Goal: Find contact information: Find contact information

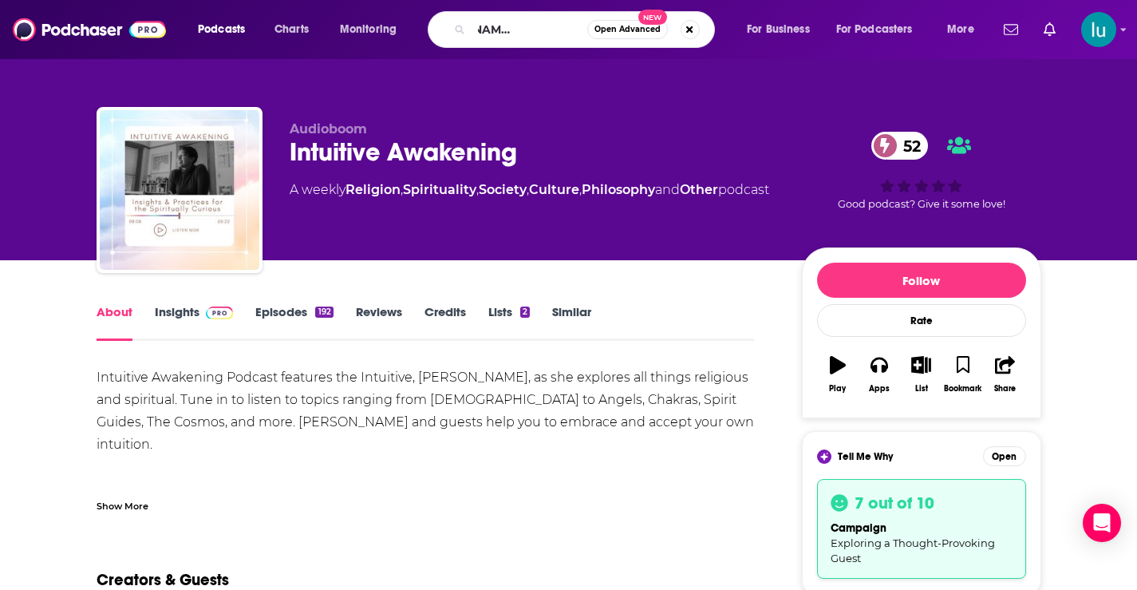
type input "wendy's coffeehouse curious"
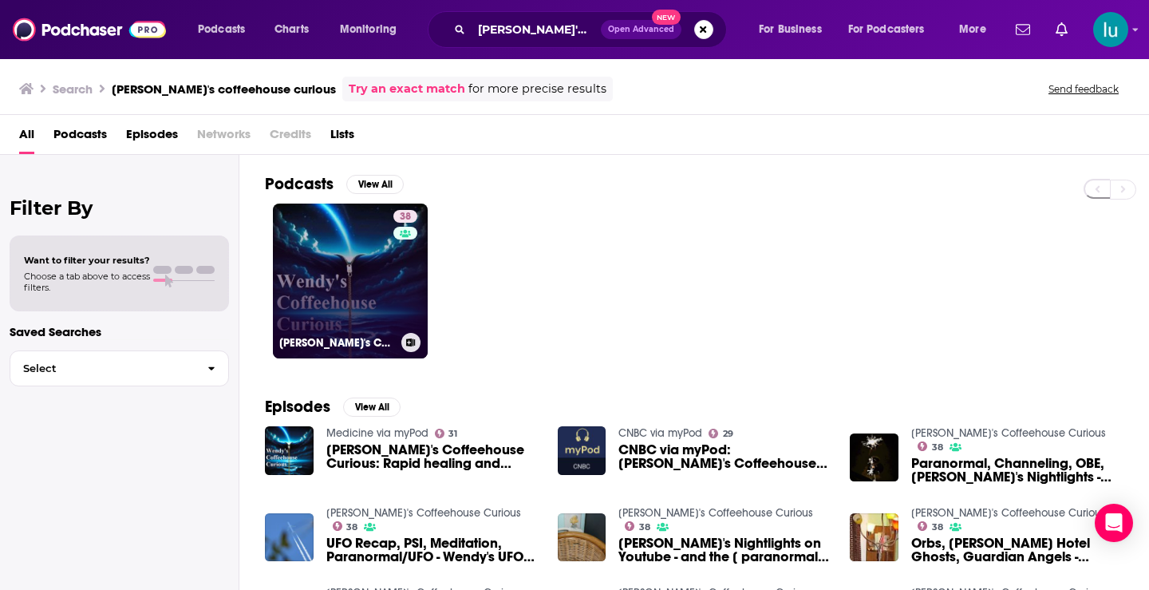
click at [345, 281] on link "38 Wendy's Coffeehouse Curious" at bounding box center [350, 280] width 155 height 155
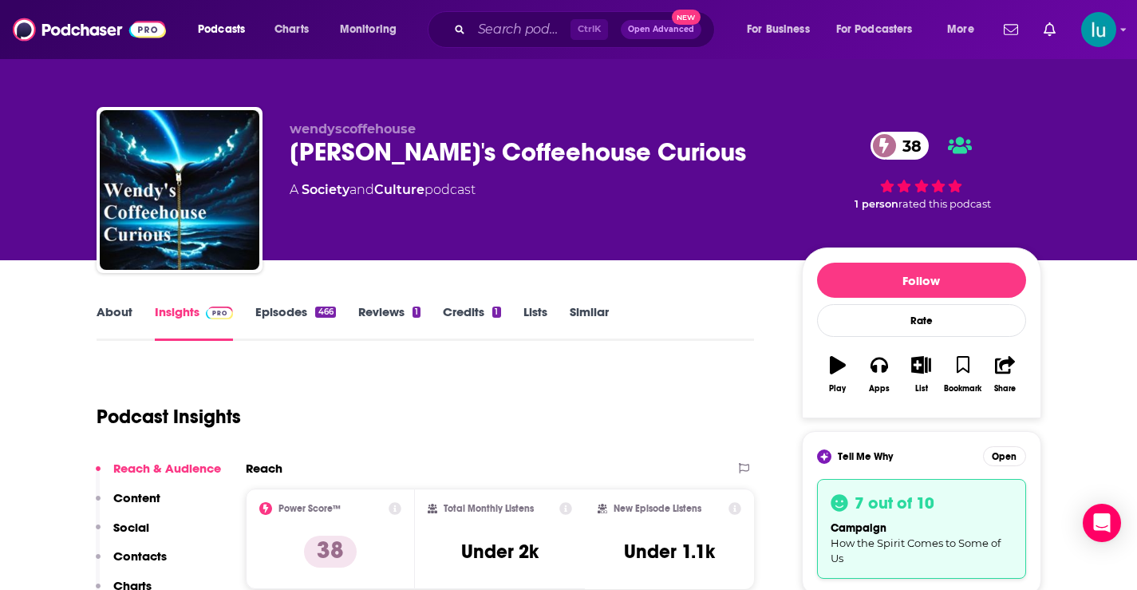
click at [107, 311] on link "About" at bounding box center [115, 322] width 36 height 37
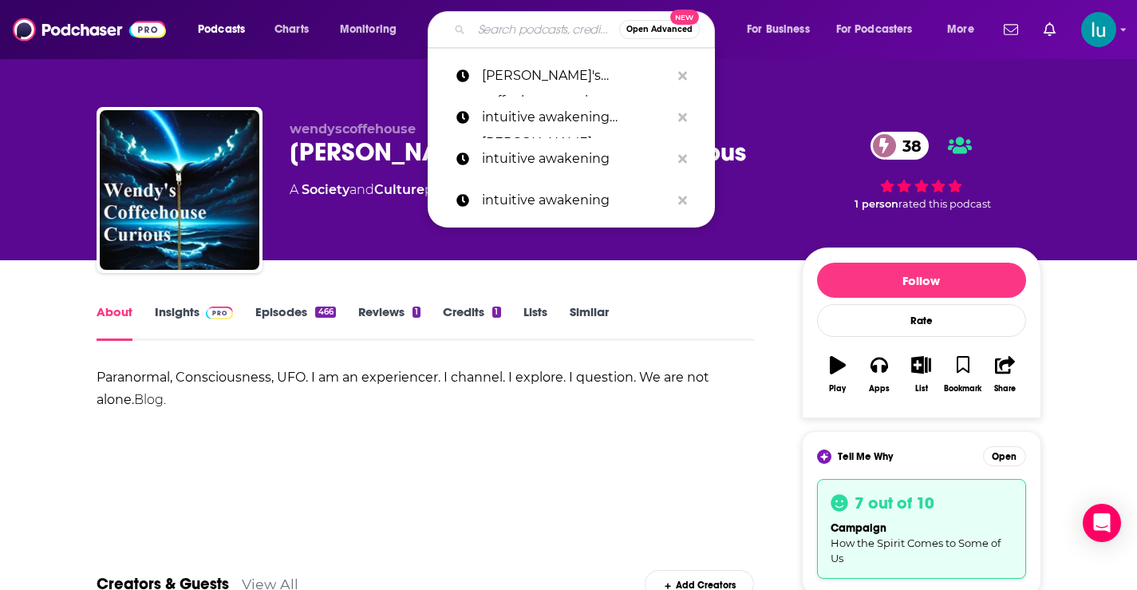
click at [514, 34] on input "Search podcasts, credits, & more..." at bounding box center [546, 30] width 148 height 26
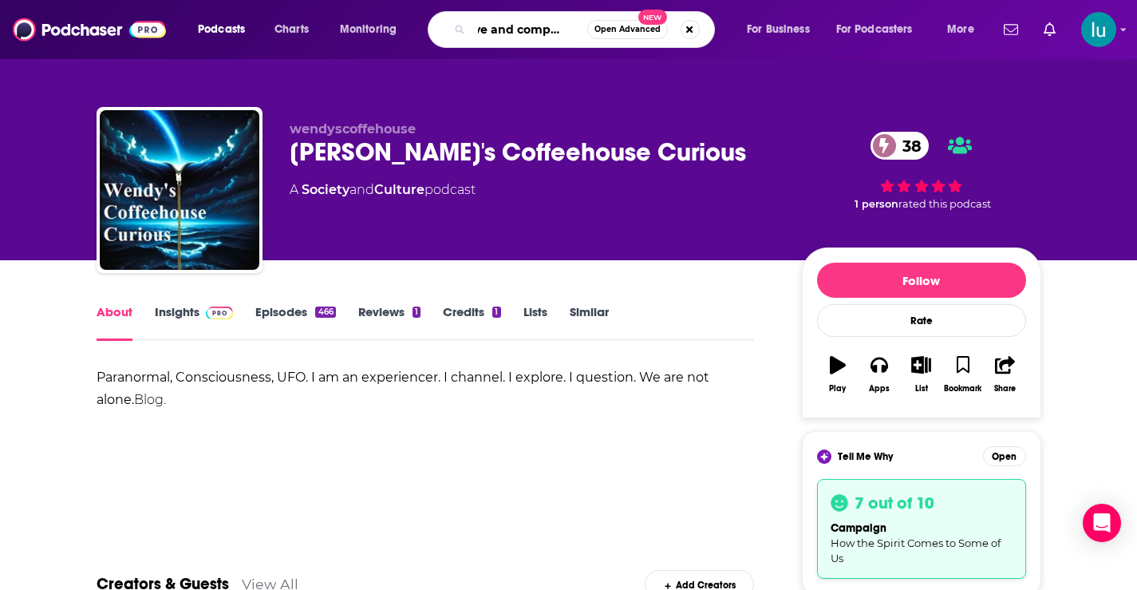
type input "love and compassion"
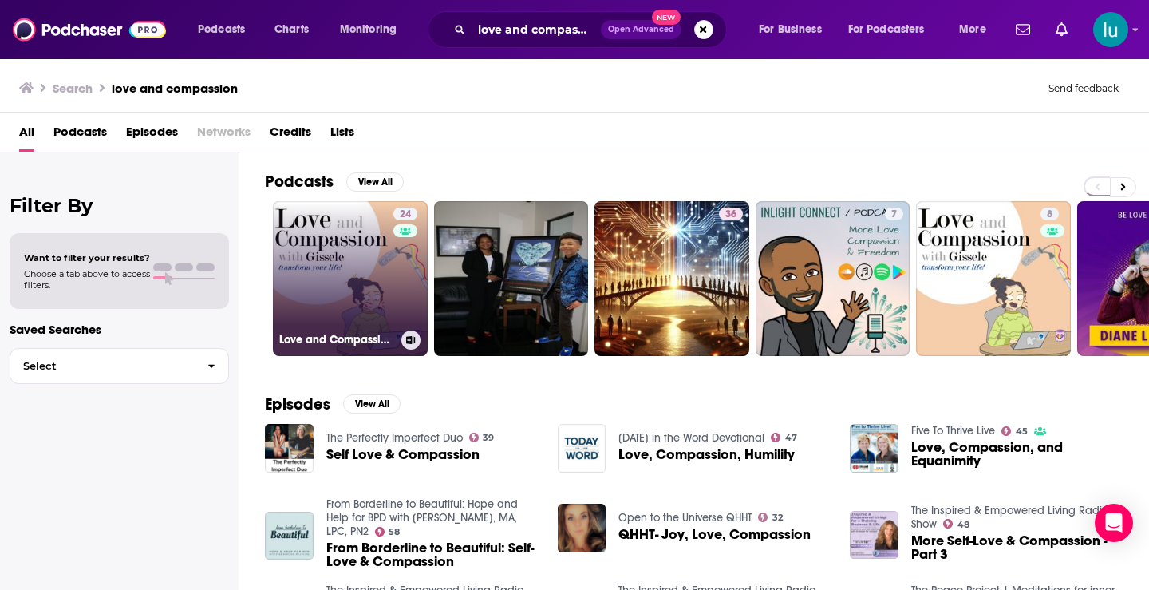
click at [322, 270] on link "24 Love and Compassion with Gissele" at bounding box center [350, 278] width 155 height 155
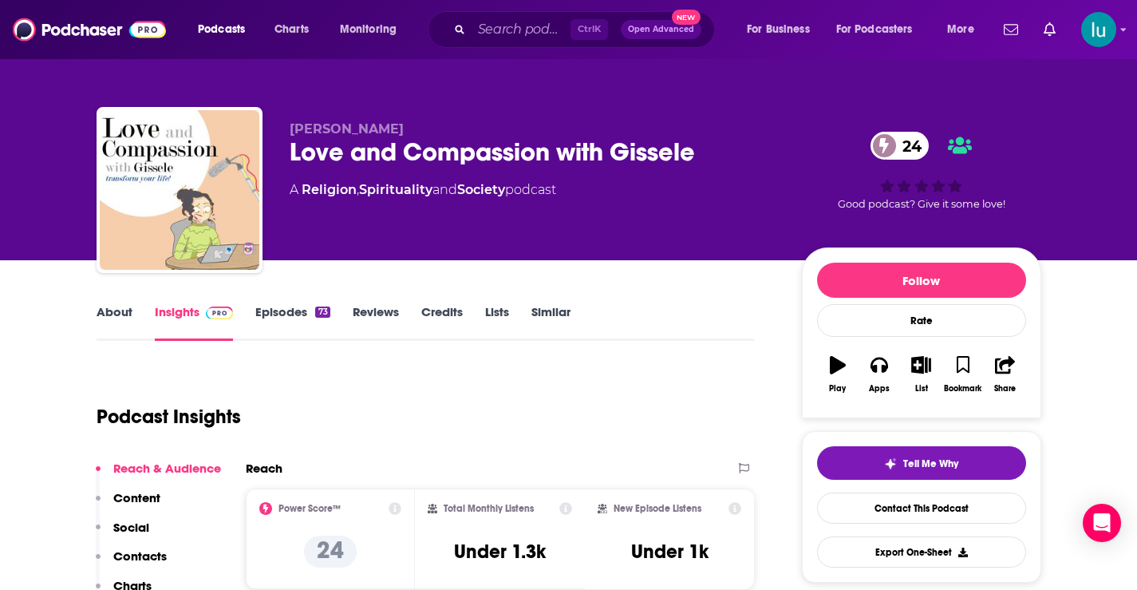
click at [118, 313] on link "About" at bounding box center [115, 322] width 36 height 37
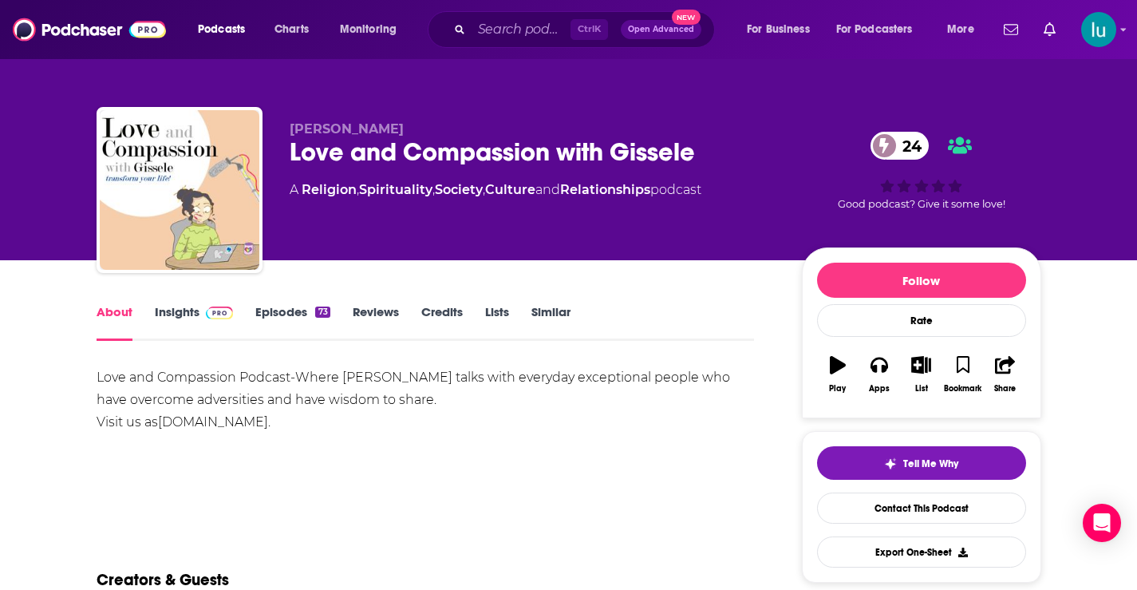
click at [173, 310] on link "Insights" at bounding box center [194, 322] width 79 height 37
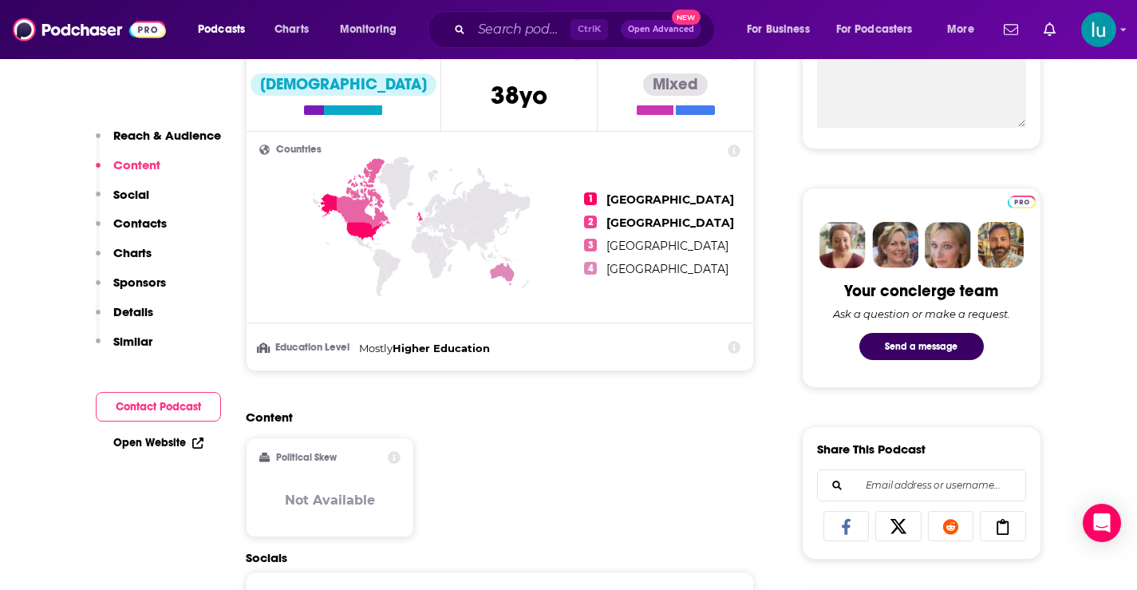
scroll to position [815, 0]
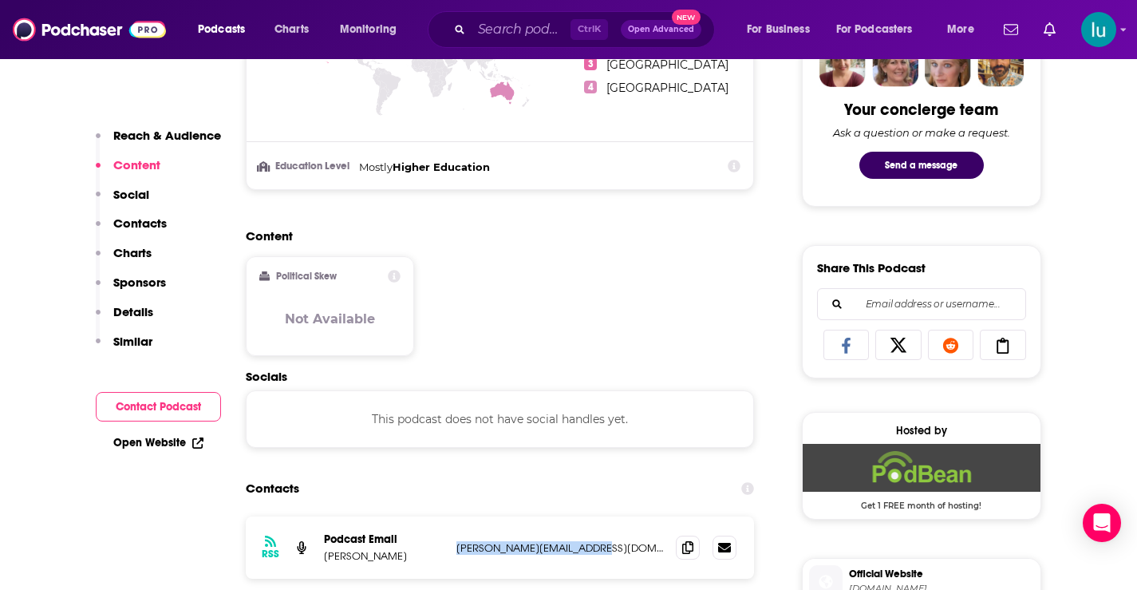
drag, startPoint x: 452, startPoint y: 547, endPoint x: 605, endPoint y: 549, distance: 153.2
click at [605, 549] on div "RSS Podcast Email Gissele Taraba g.taraba@maitricentre.com g.taraba@maitricentr…" at bounding box center [500, 547] width 509 height 62
copy p "g.taraba@maitricentre.com"
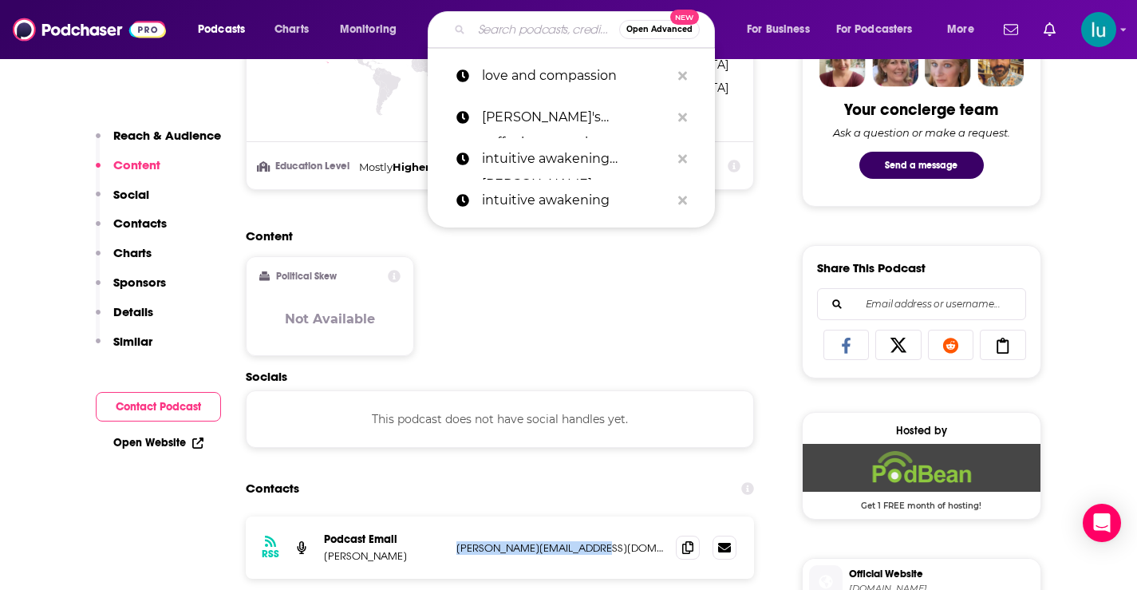
click at [554, 32] on input "Search podcasts, credits, & more..." at bounding box center [546, 30] width 148 height 26
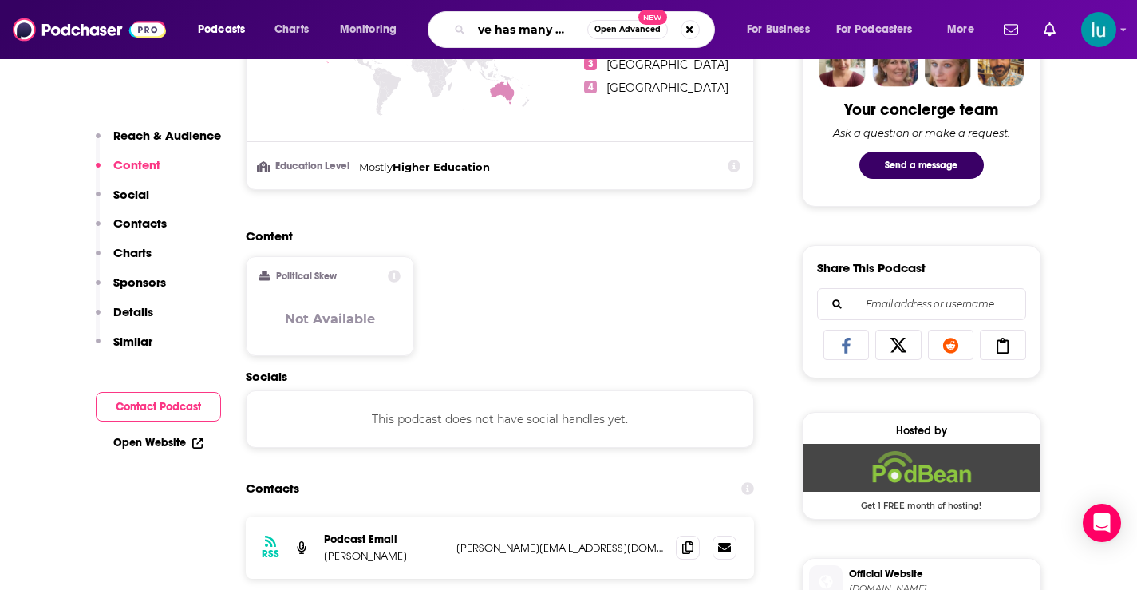
type input "love has many faces"
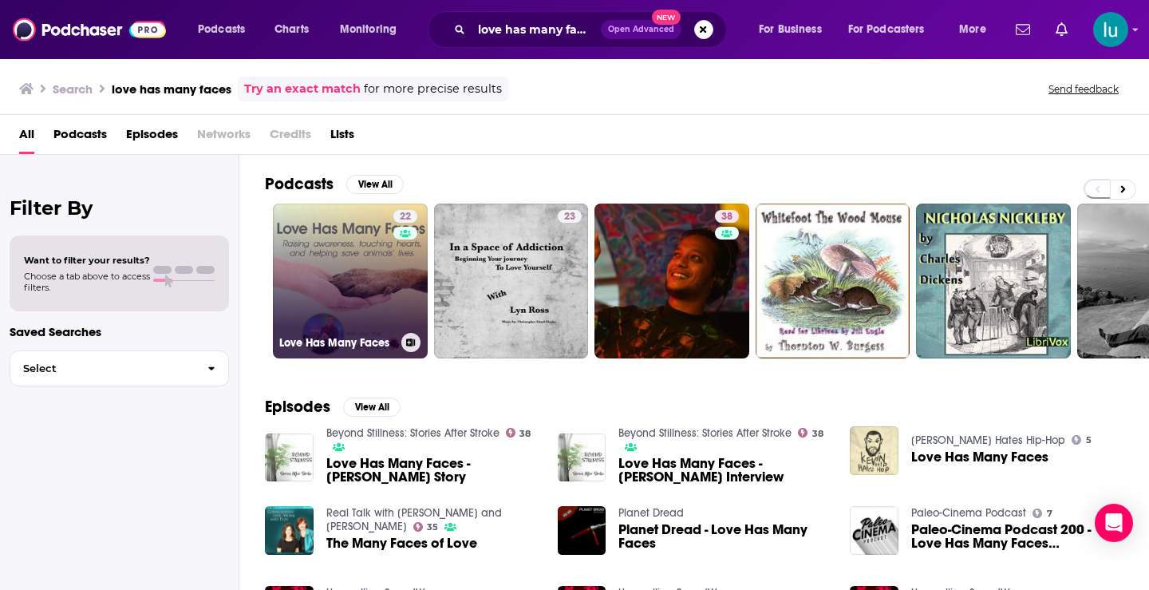
click at [353, 254] on link "22 Love Has Many Faces" at bounding box center [350, 280] width 155 height 155
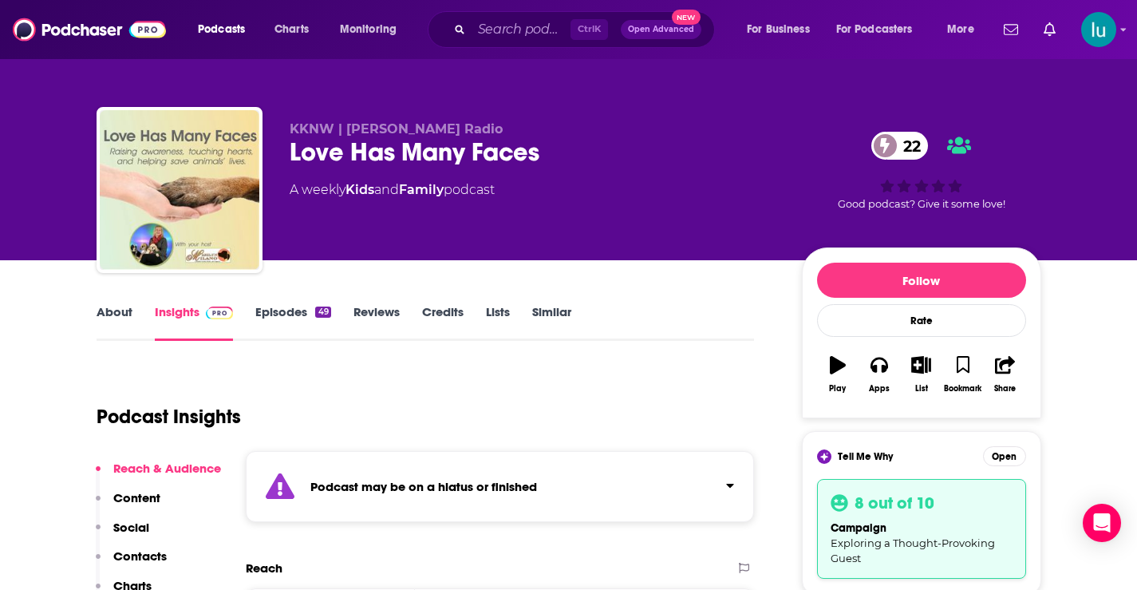
click at [288, 309] on link "Episodes 49" at bounding box center [292, 322] width 75 height 37
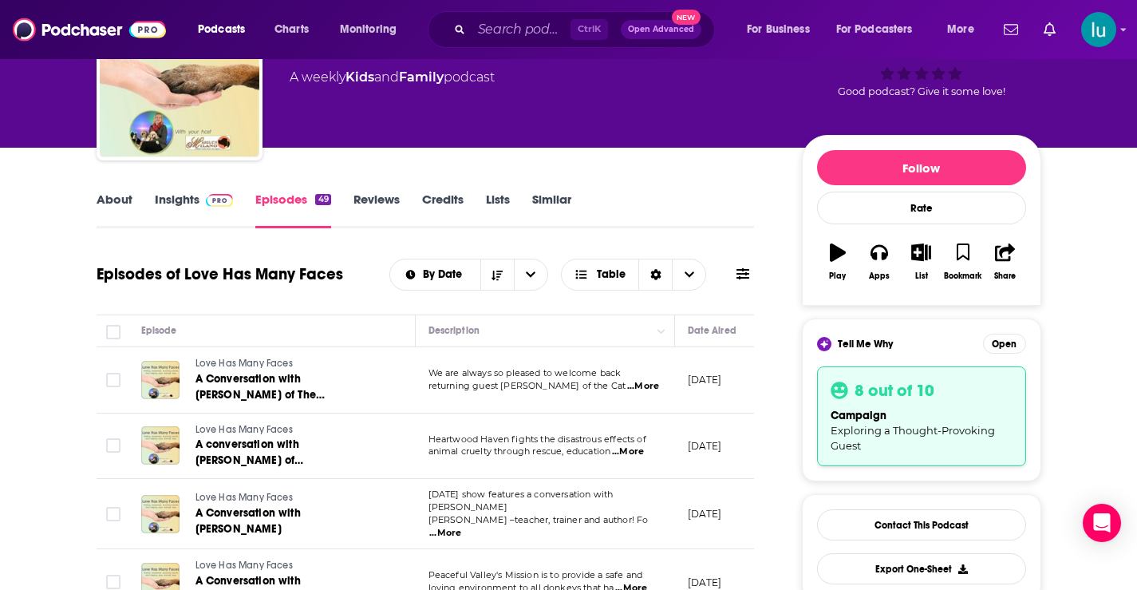
scroll to position [105, 0]
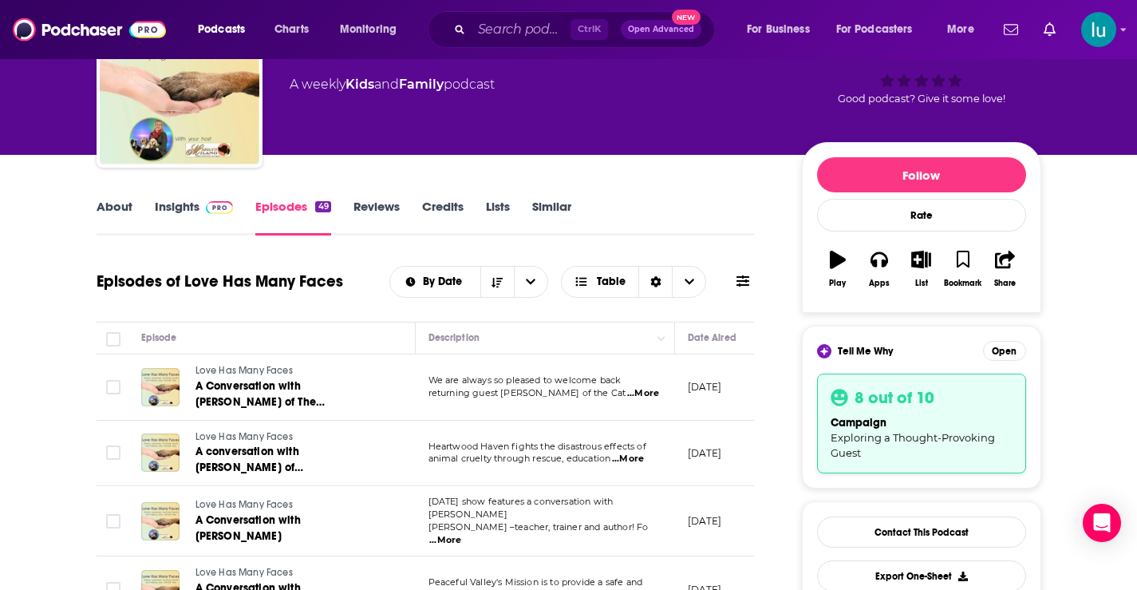
click at [110, 204] on link "About" at bounding box center [115, 217] width 36 height 37
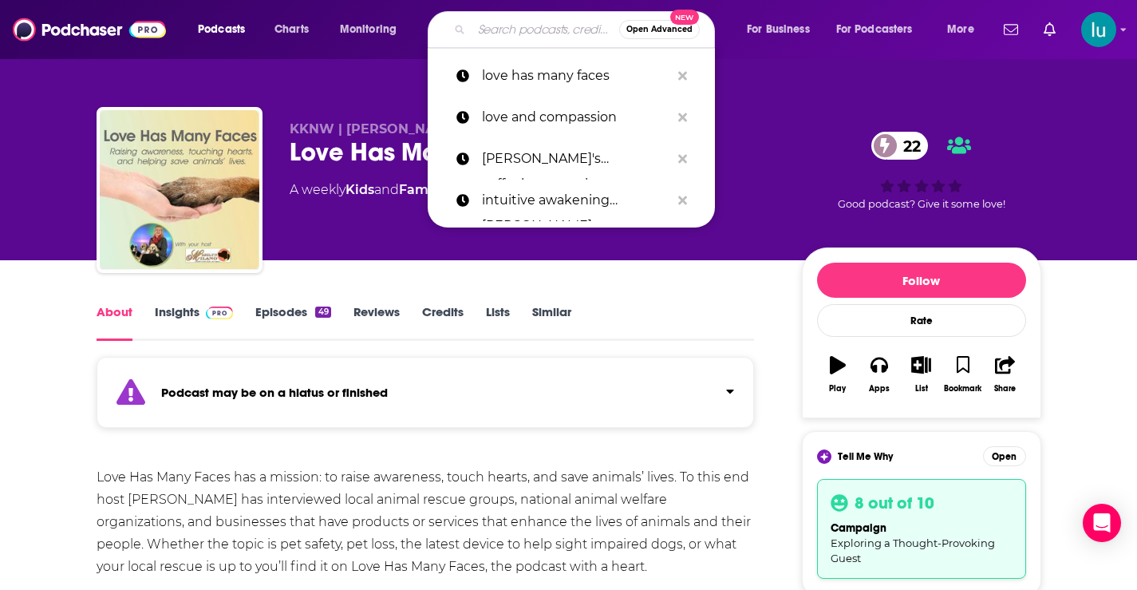
click at [492, 35] on input "Search podcasts, credits, & more..." at bounding box center [546, 30] width 148 height 26
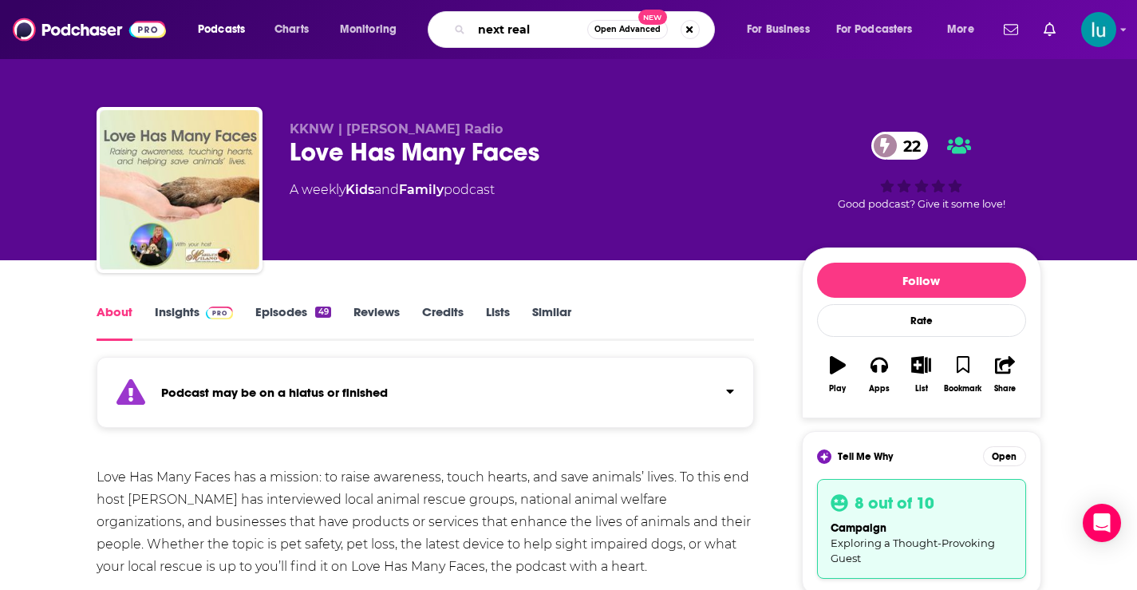
type input "next realm"
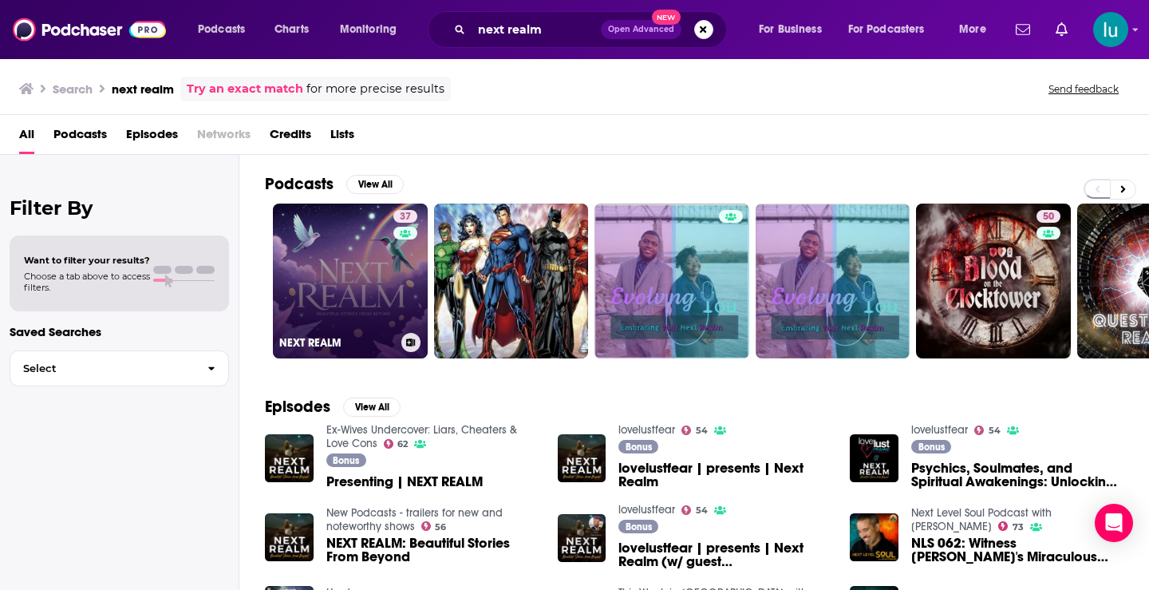
click at [349, 271] on link "37 NEXT REALM" at bounding box center [350, 280] width 155 height 155
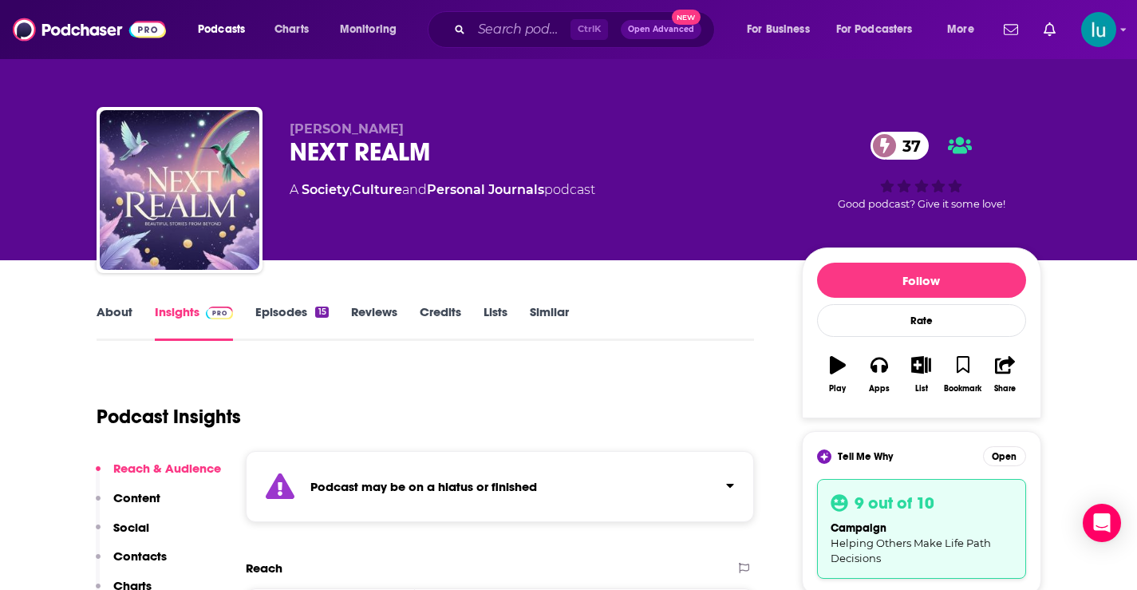
click at [109, 314] on link "About" at bounding box center [115, 322] width 36 height 37
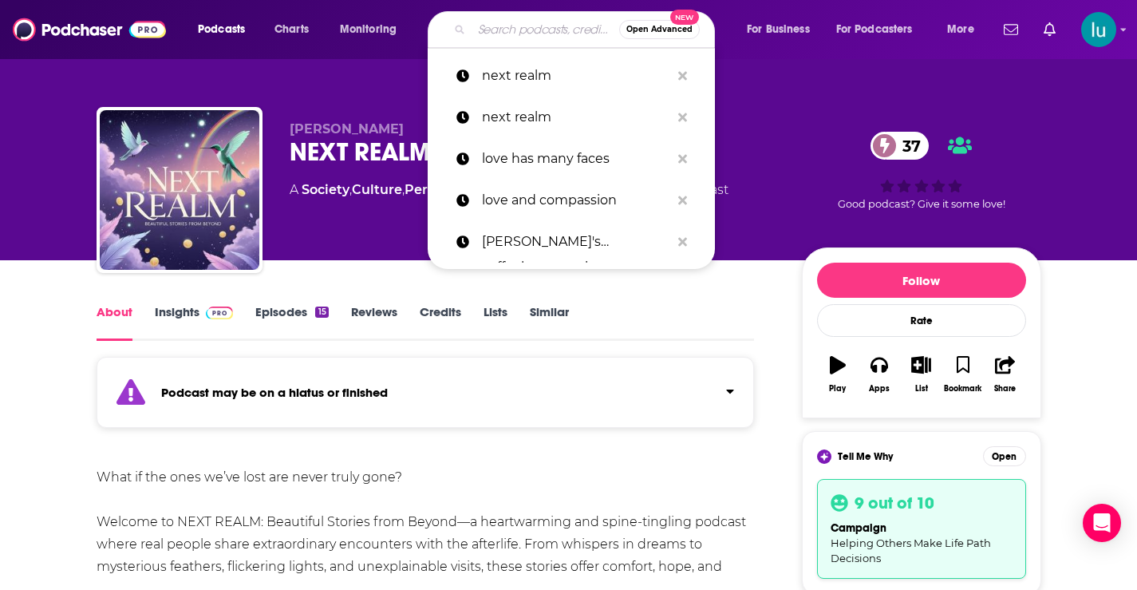
click at [530, 29] on input "Search podcasts, credits, & more..." at bounding box center [546, 30] width 148 height 26
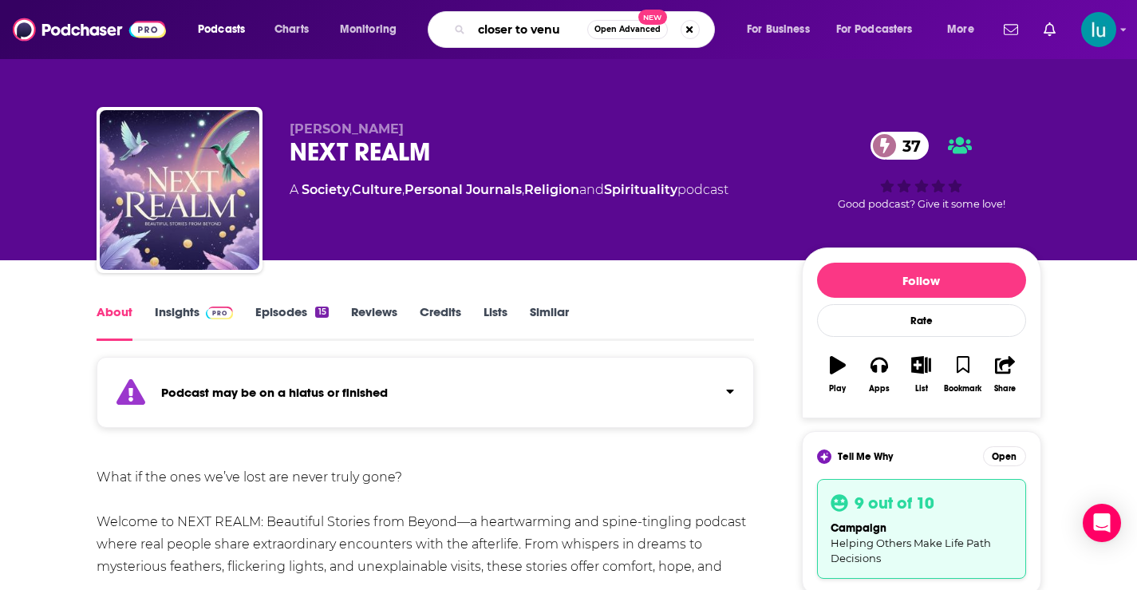
type input "closer to venus"
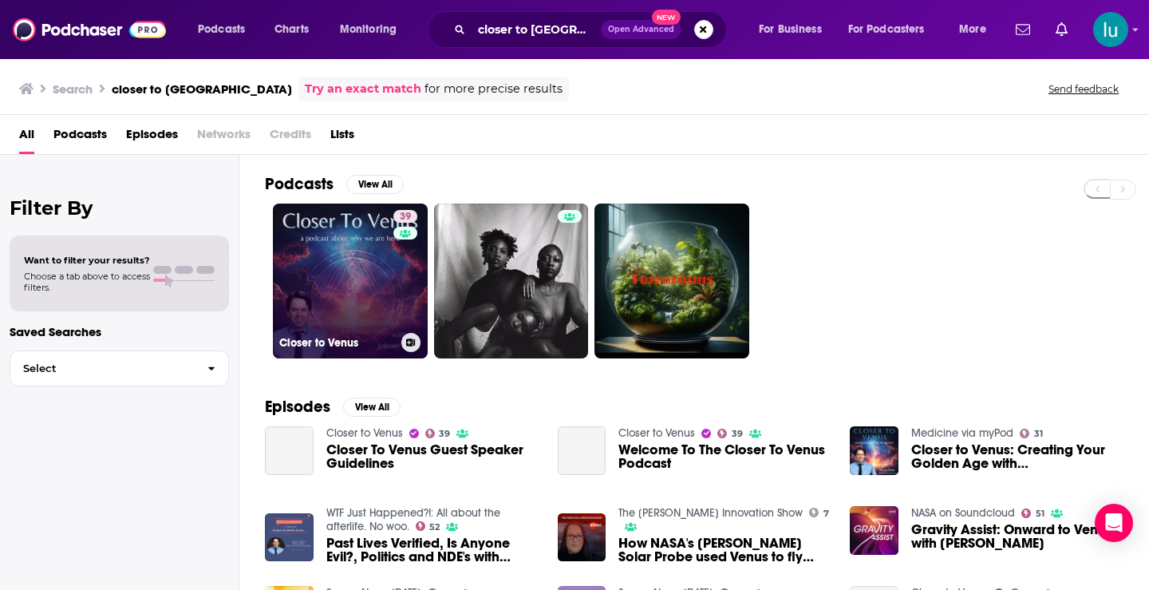
click at [338, 282] on link "39 Closer to Venus" at bounding box center [350, 280] width 155 height 155
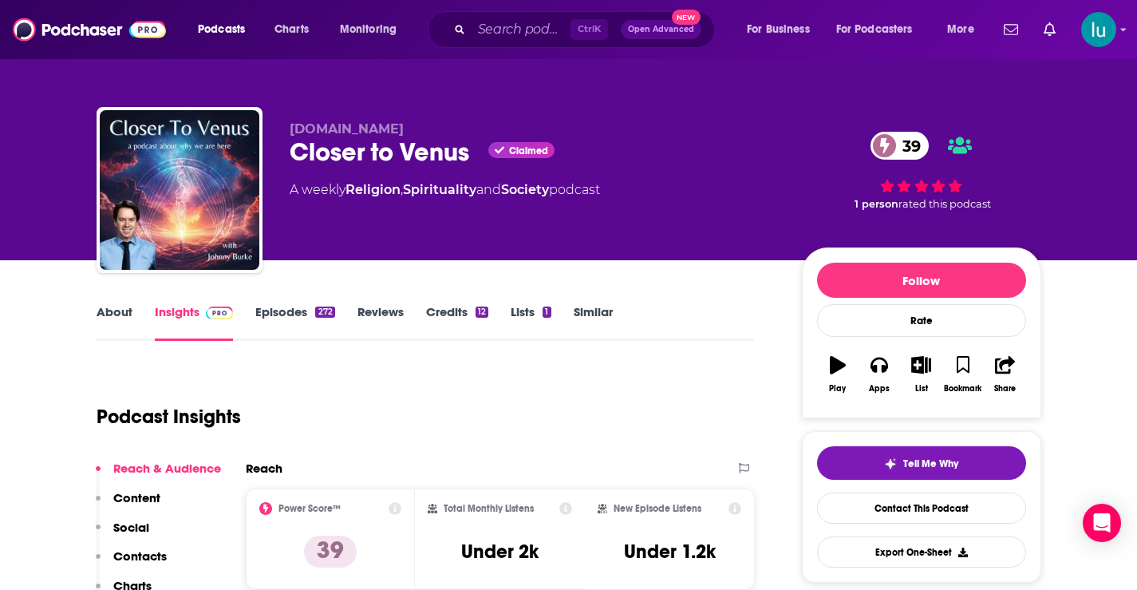
click at [109, 311] on link "About" at bounding box center [115, 322] width 36 height 37
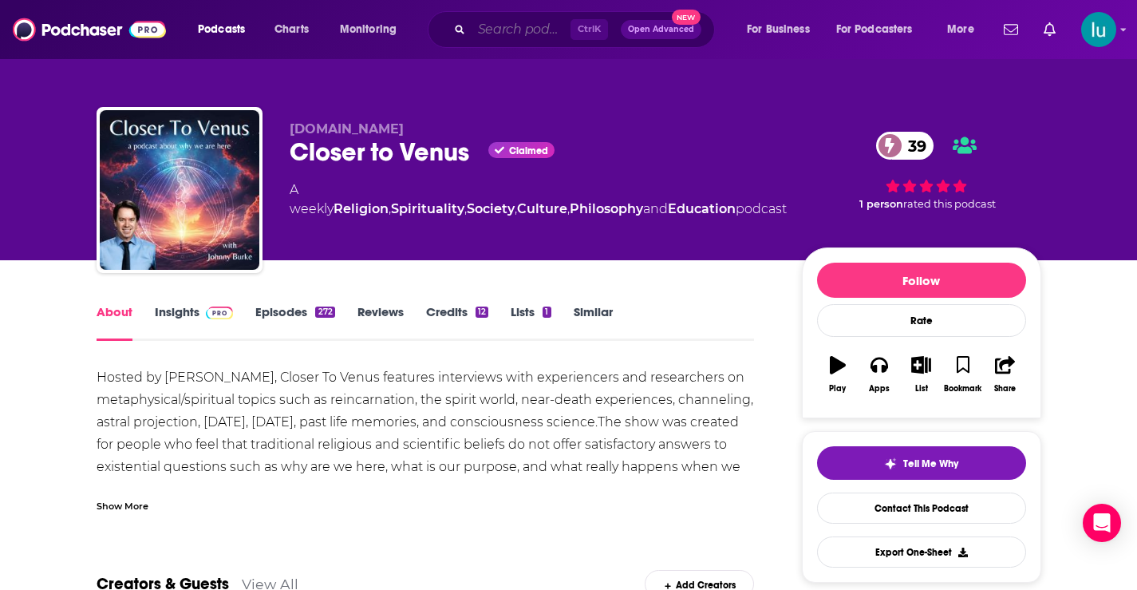
click at [488, 37] on input "Search podcasts, credits, & more..." at bounding box center [521, 30] width 99 height 26
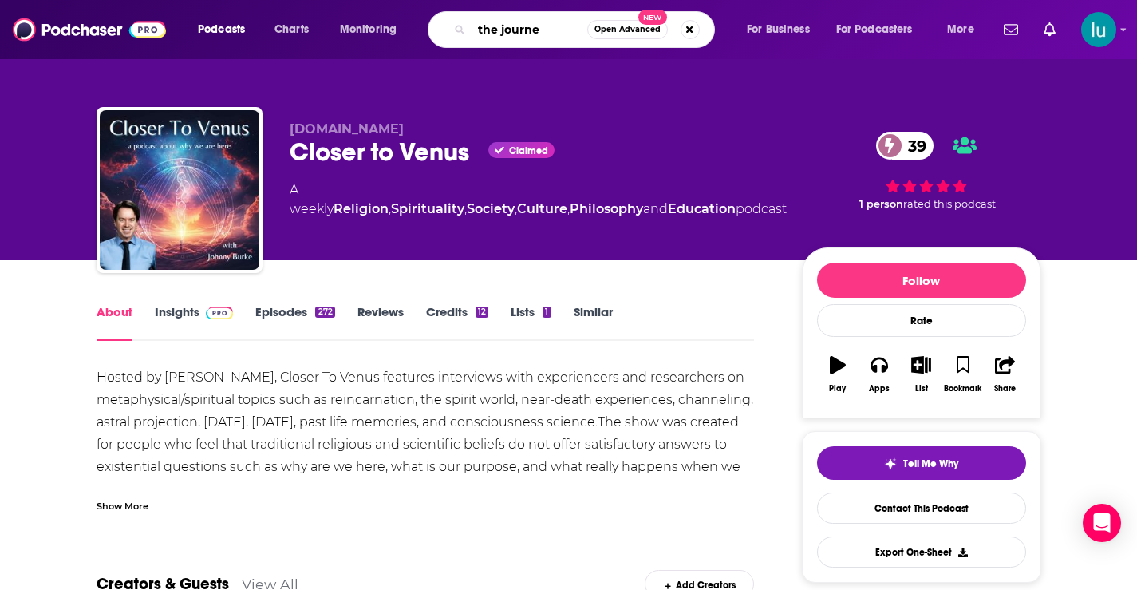
type input "the journey"
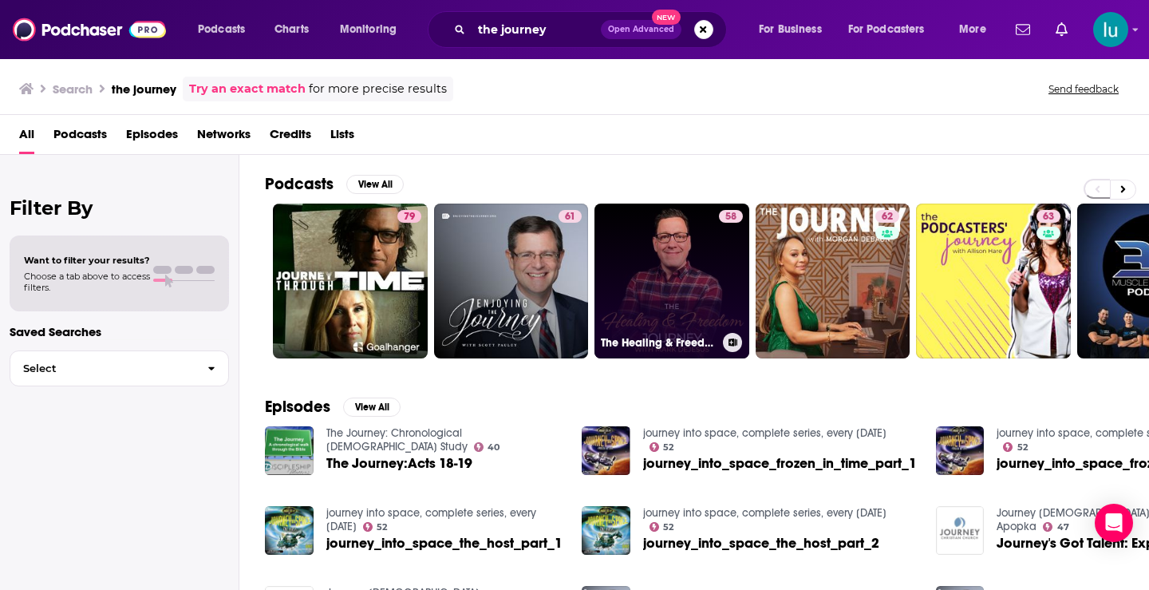
click at [657, 287] on link "58 The Healing & Freedom Journey" at bounding box center [672, 280] width 155 height 155
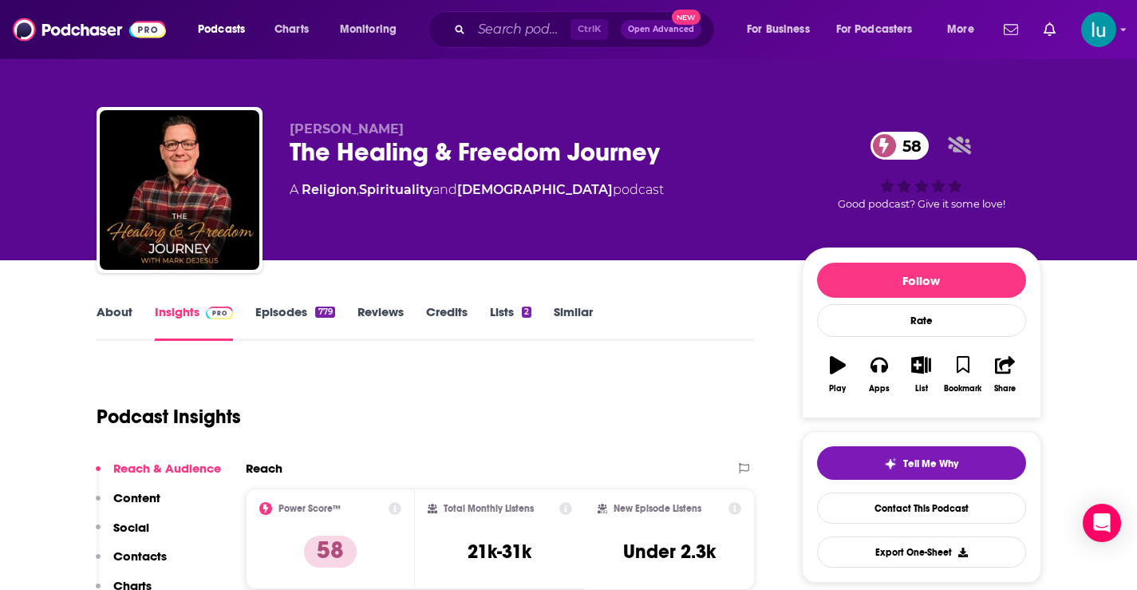
click at [112, 310] on link "About" at bounding box center [115, 322] width 36 height 37
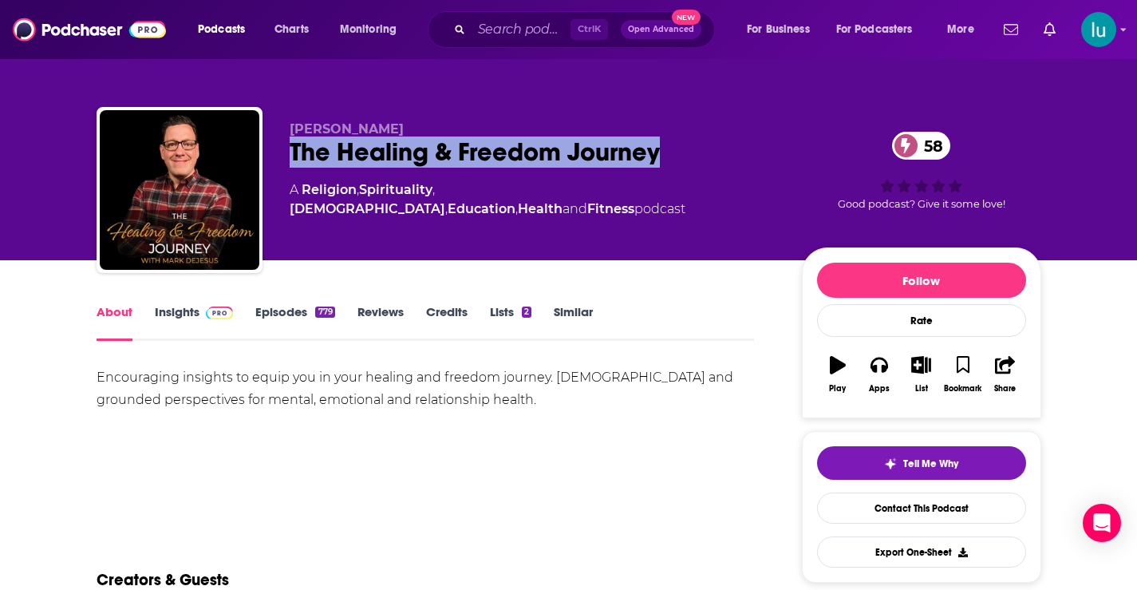
drag, startPoint x: 304, startPoint y: 148, endPoint x: 685, endPoint y: 141, distance: 380.7
click at [685, 141] on div "The Healing & Freedom Journey 58" at bounding box center [533, 151] width 487 height 31
copy h1 "The Healing & Freedom Journey"
click at [172, 310] on link "Insights" at bounding box center [194, 322] width 79 height 37
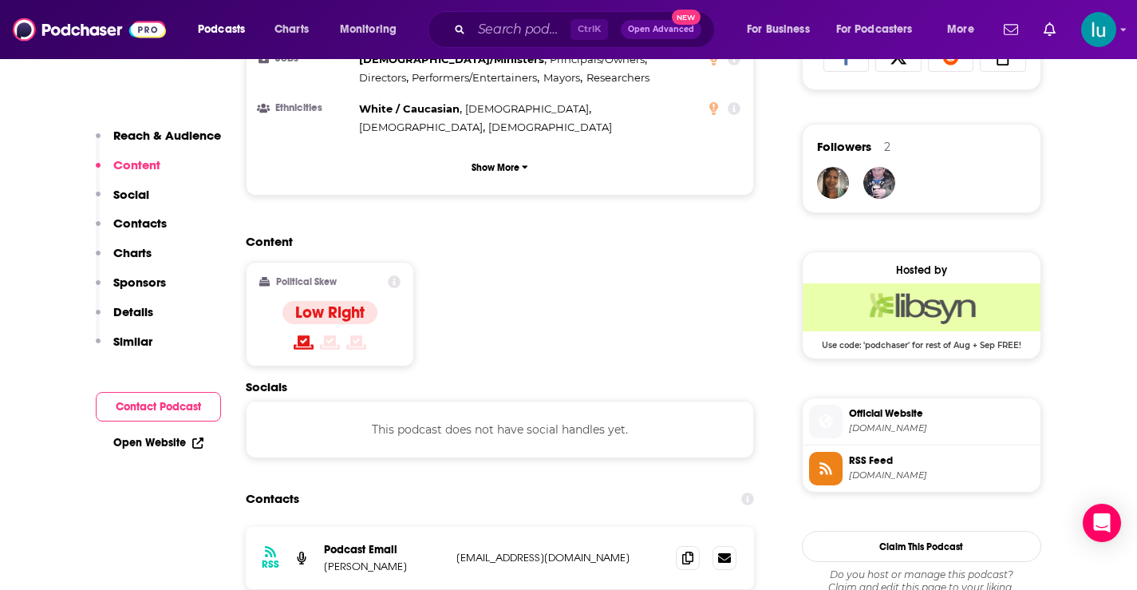
scroll to position [1163, 0]
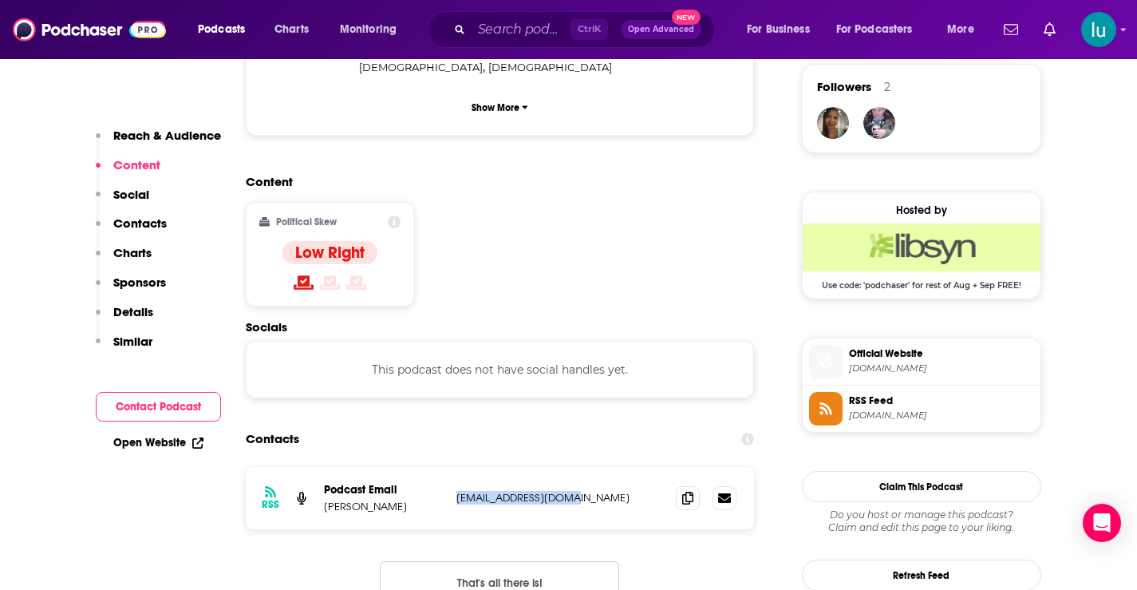
drag, startPoint x: 456, startPoint y: 416, endPoint x: 582, endPoint y: 415, distance: 125.3
click at [582, 491] on p "mark@markdejesus.com" at bounding box center [559, 498] width 207 height 14
copy p "mark@markdejesus.com"
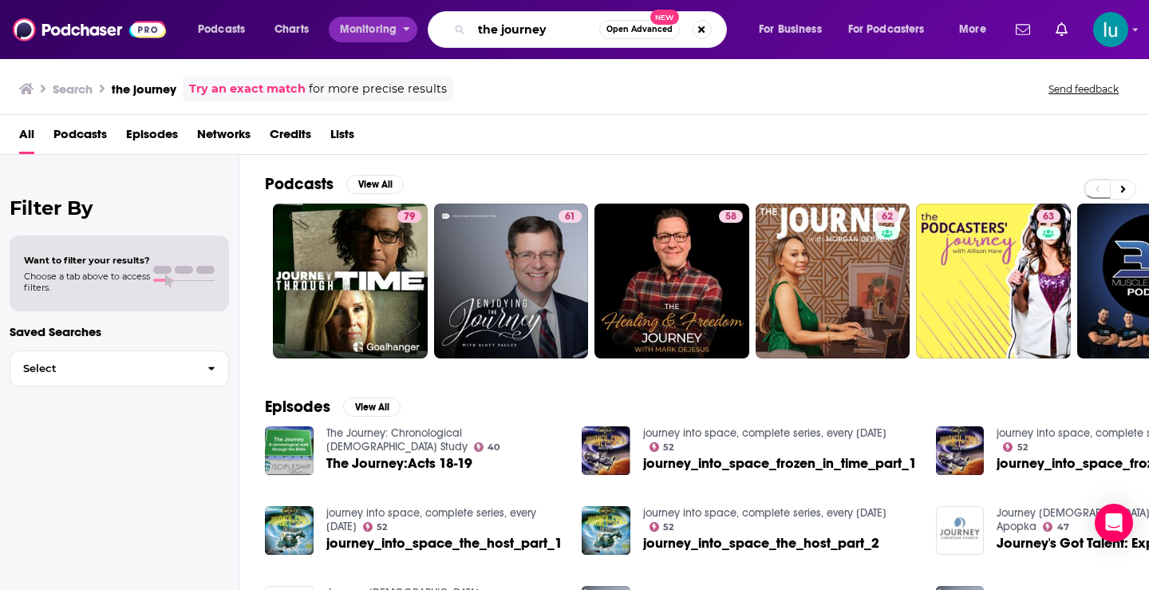
drag, startPoint x: 592, startPoint y: 27, endPoint x: 360, endPoint y: 17, distance: 232.5
click at [357, 17] on div "Podcasts Charts Monitoring the journey Open Advanced New For Business For Podca…" at bounding box center [594, 29] width 815 height 37
type input "david hackett"
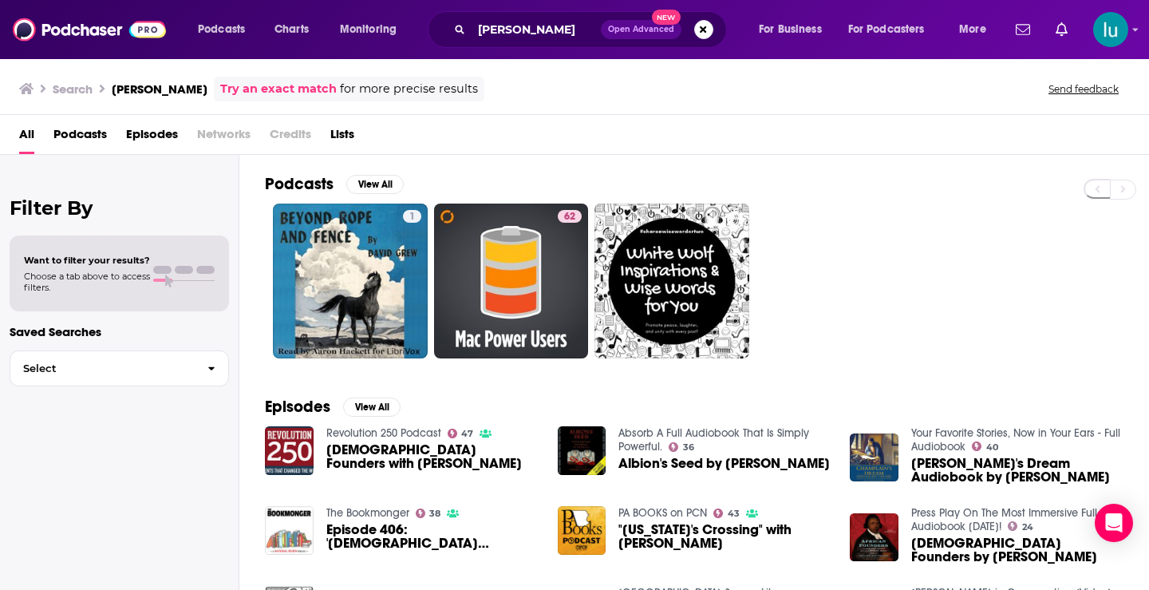
click at [81, 136] on span "Podcasts" at bounding box center [79, 137] width 53 height 33
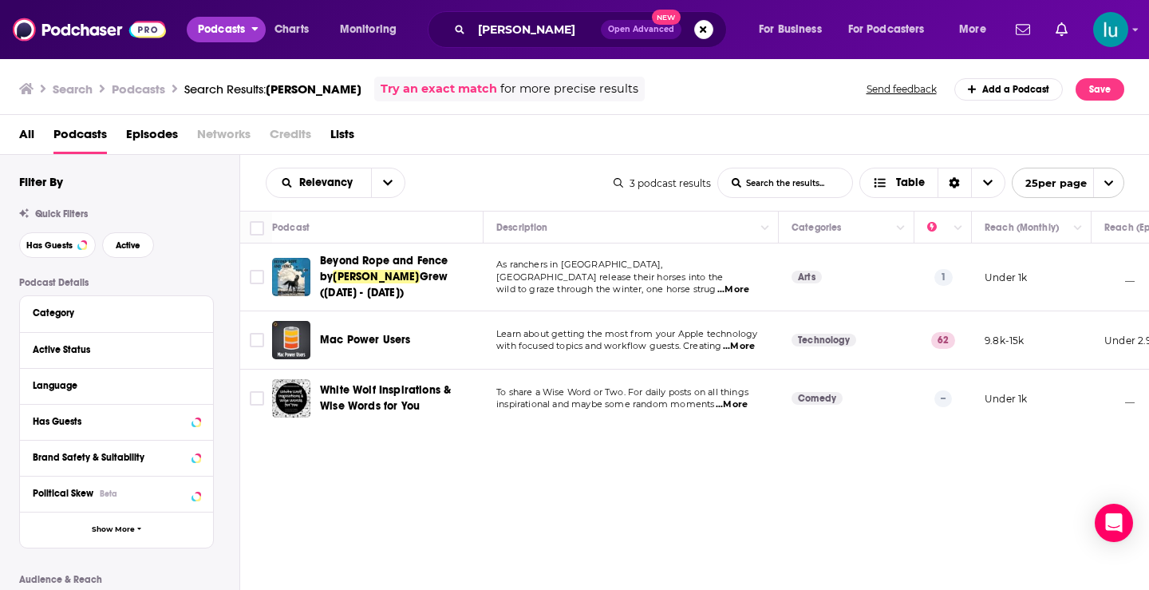
click at [215, 26] on span "Podcasts" at bounding box center [221, 29] width 47 height 22
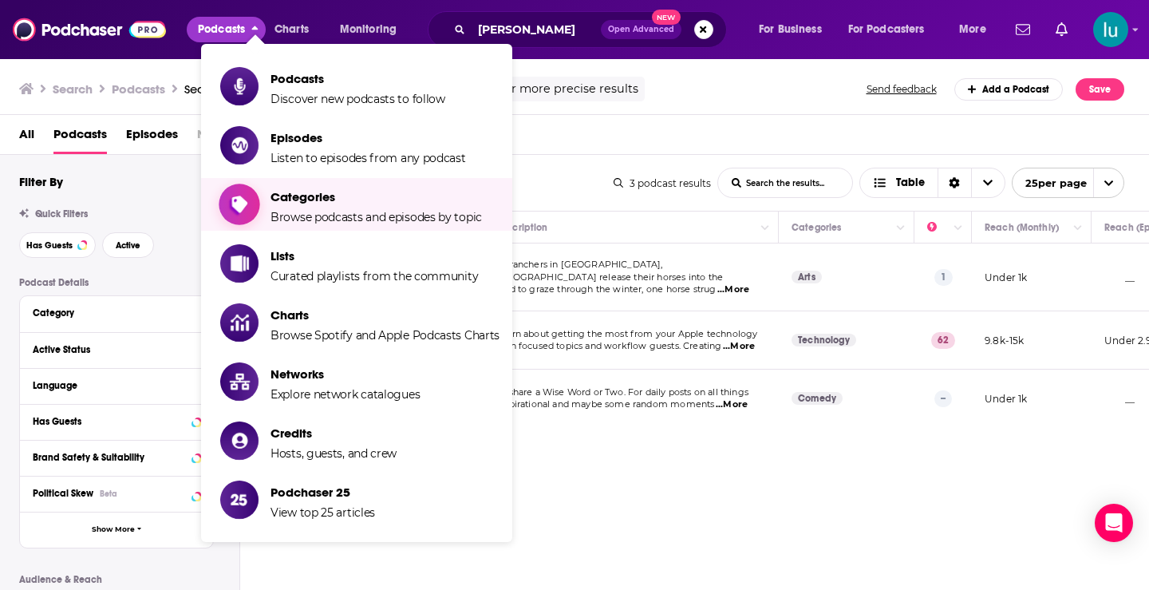
click at [302, 206] on span "Categories Browse podcasts and episodes by topic" at bounding box center [376, 204] width 211 height 40
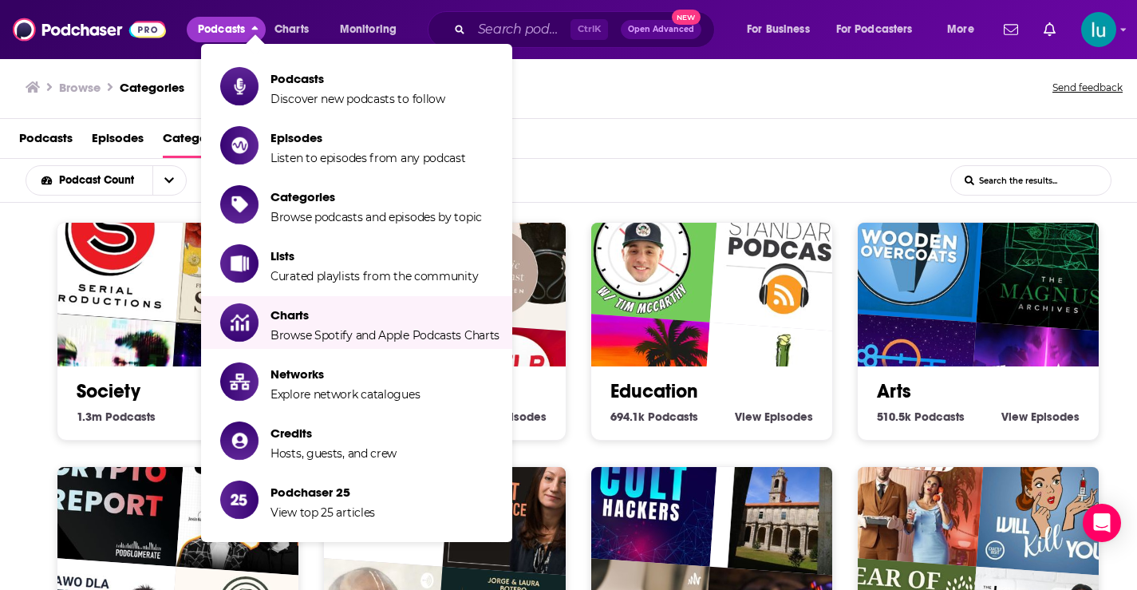
click at [840, 94] on div "Browse Categories Send feedback" at bounding box center [568, 87] width 1137 height 61
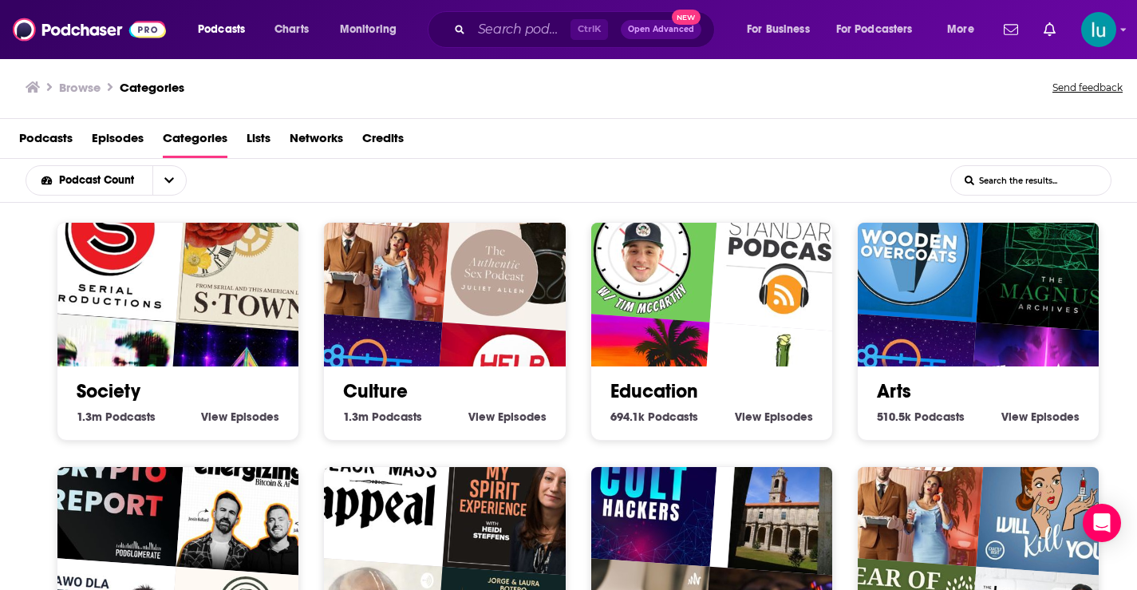
scroll to position [3, 0]
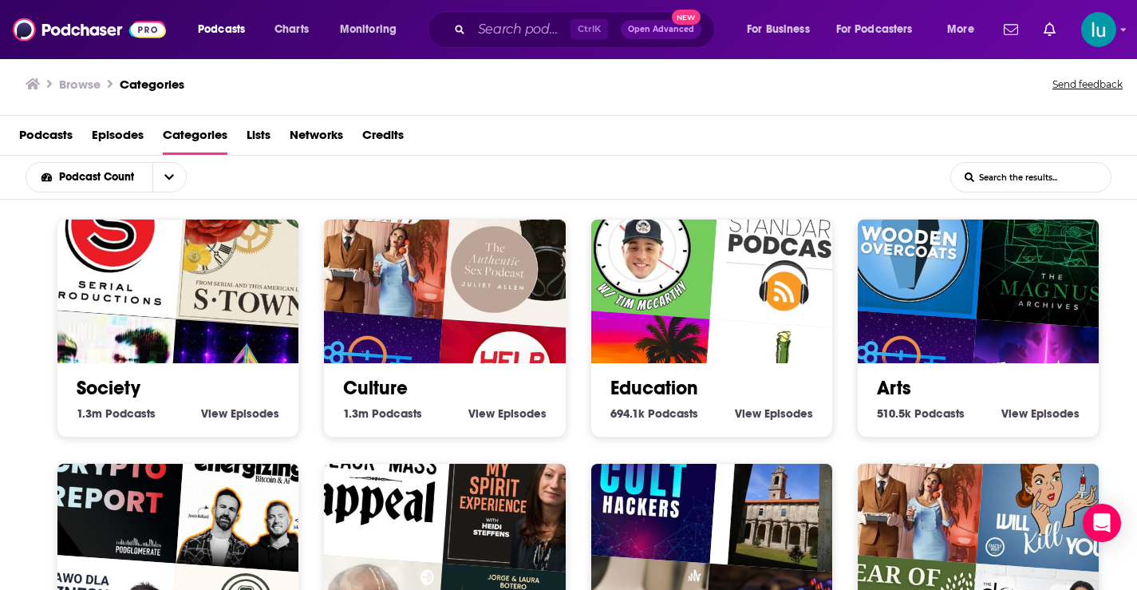
click at [134, 433] on div "Society 1.3m Society Podcasts View Society Episodes" at bounding box center [178, 328] width 243 height 219
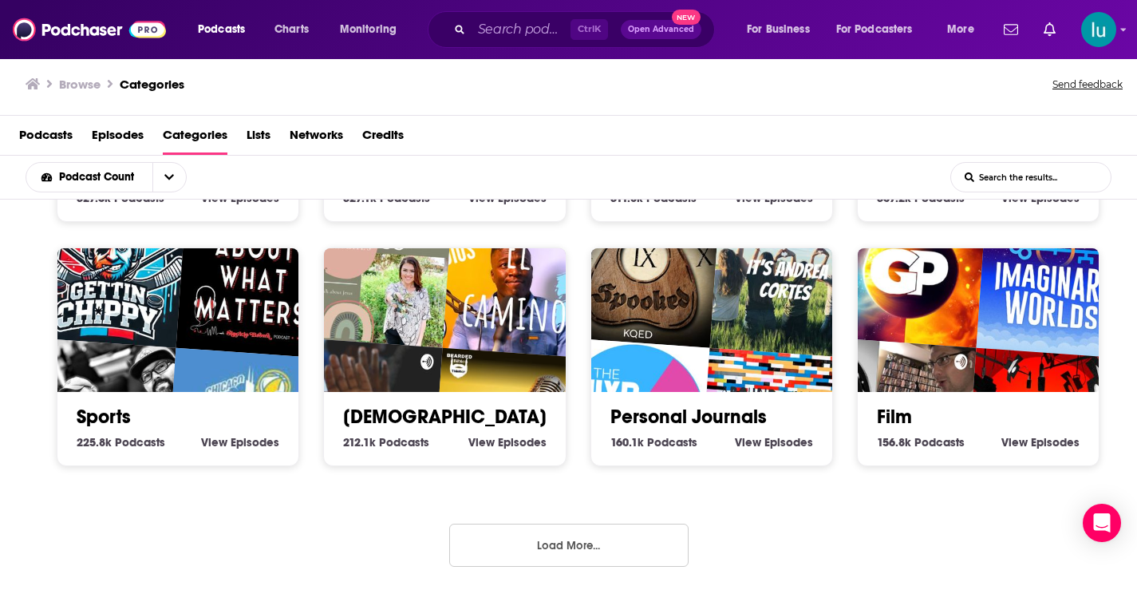
scroll to position [707, 0]
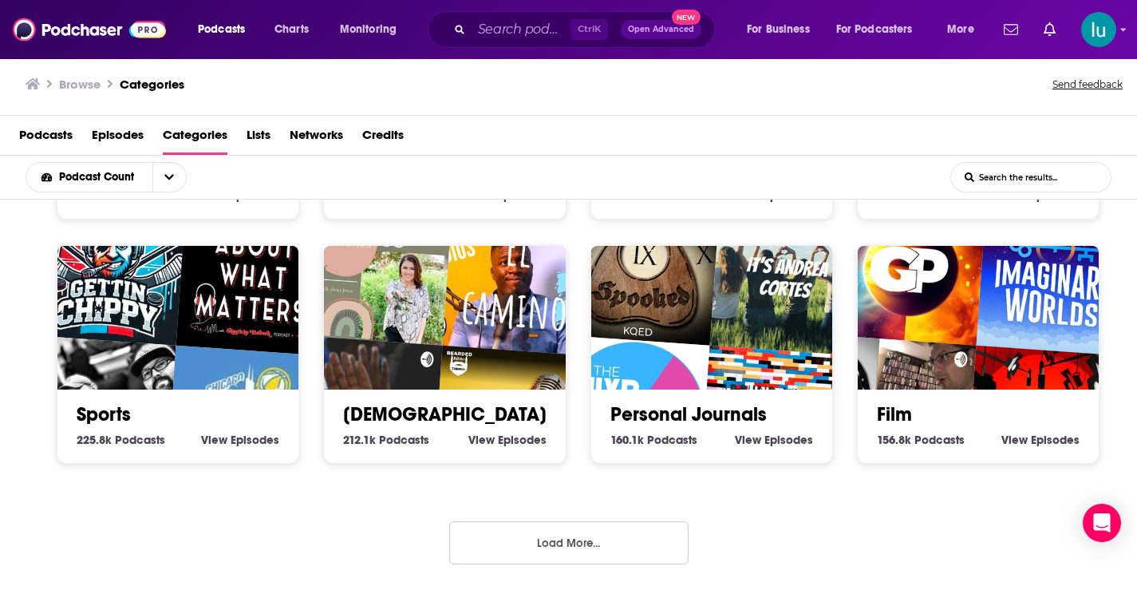
click at [585, 547] on button "Load More..." at bounding box center [568, 542] width 239 height 43
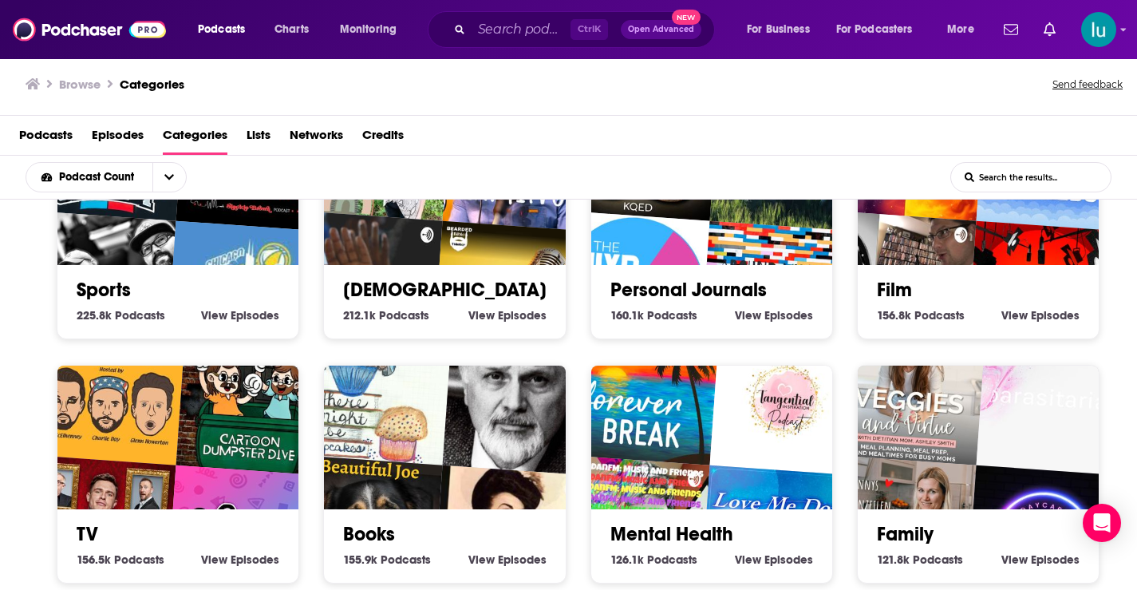
scroll to position [835, 0]
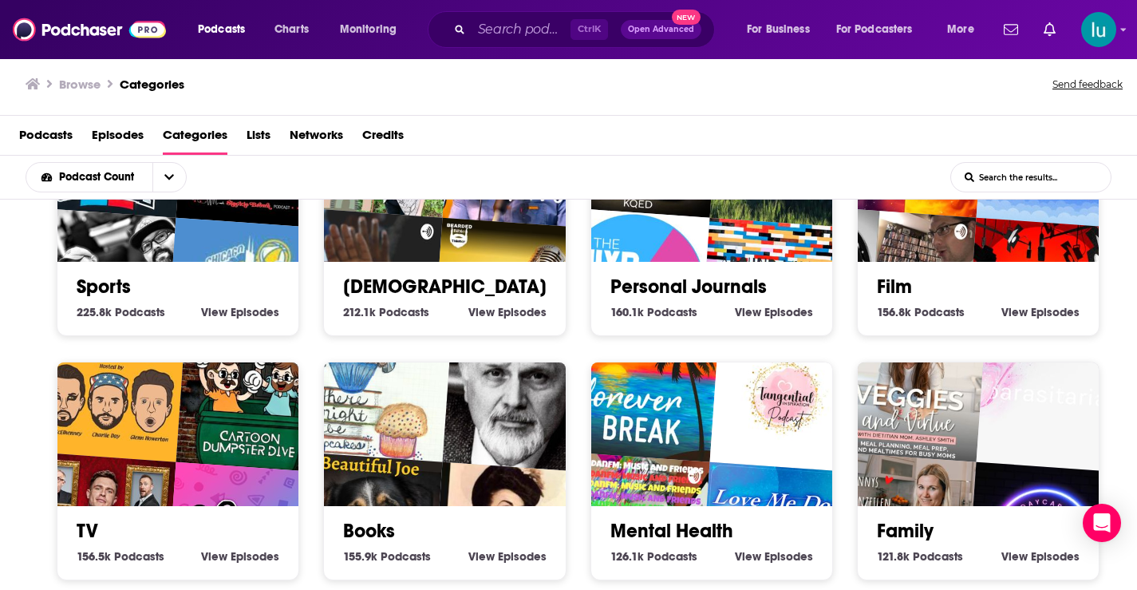
click at [994, 444] on img "parasitarias" at bounding box center [1053, 395] width 155 height 155
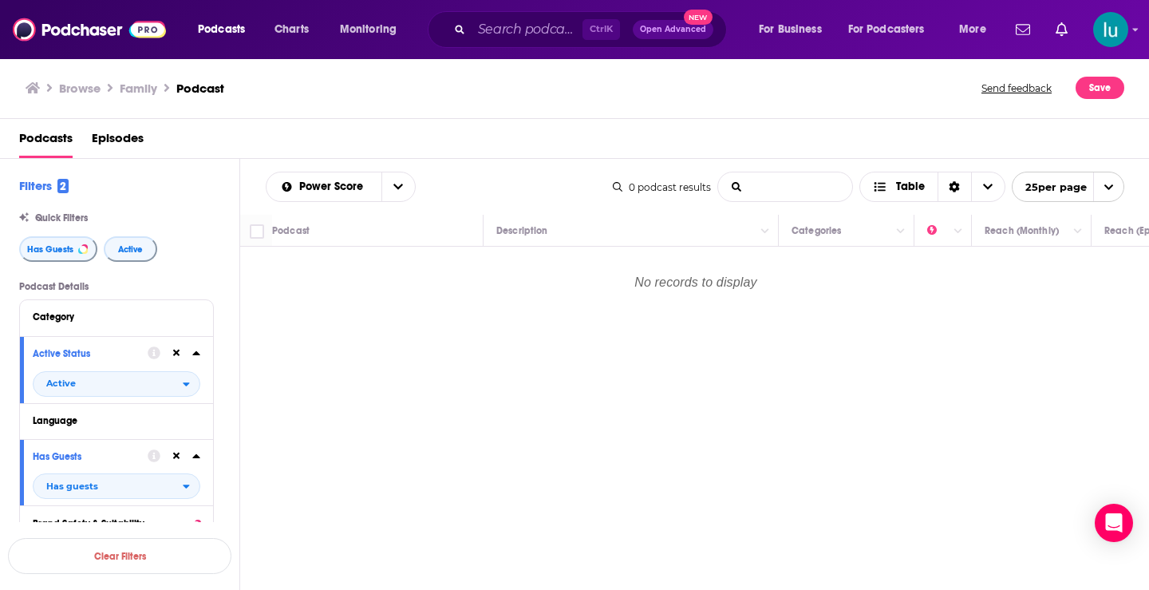
click at [776, 184] on input "List Search Input" at bounding box center [785, 186] width 134 height 29
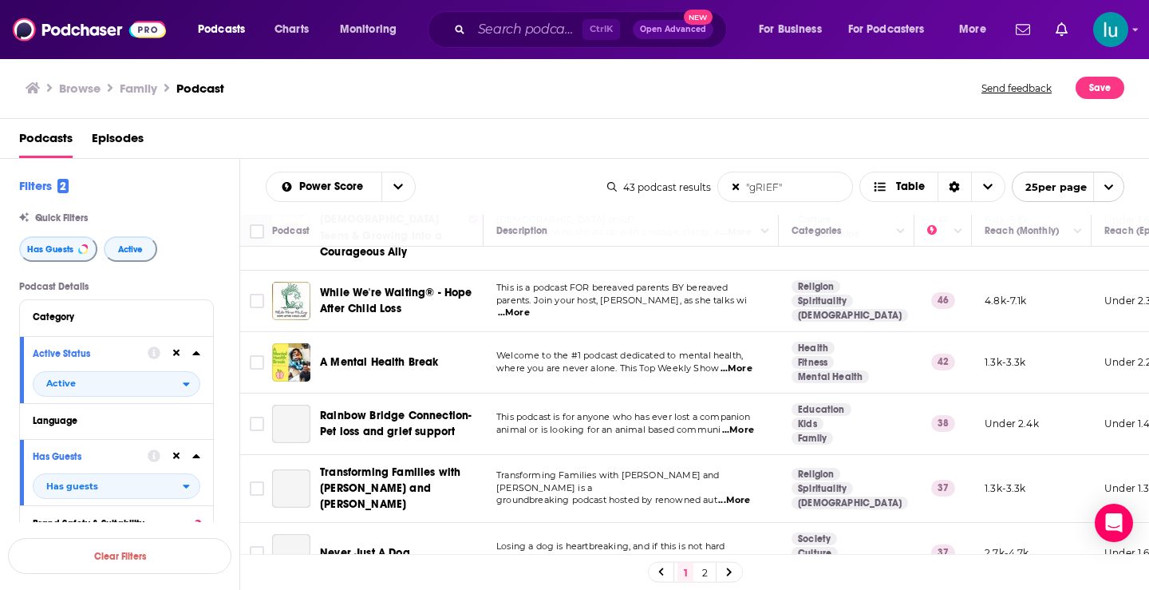
scroll to position [362, 0]
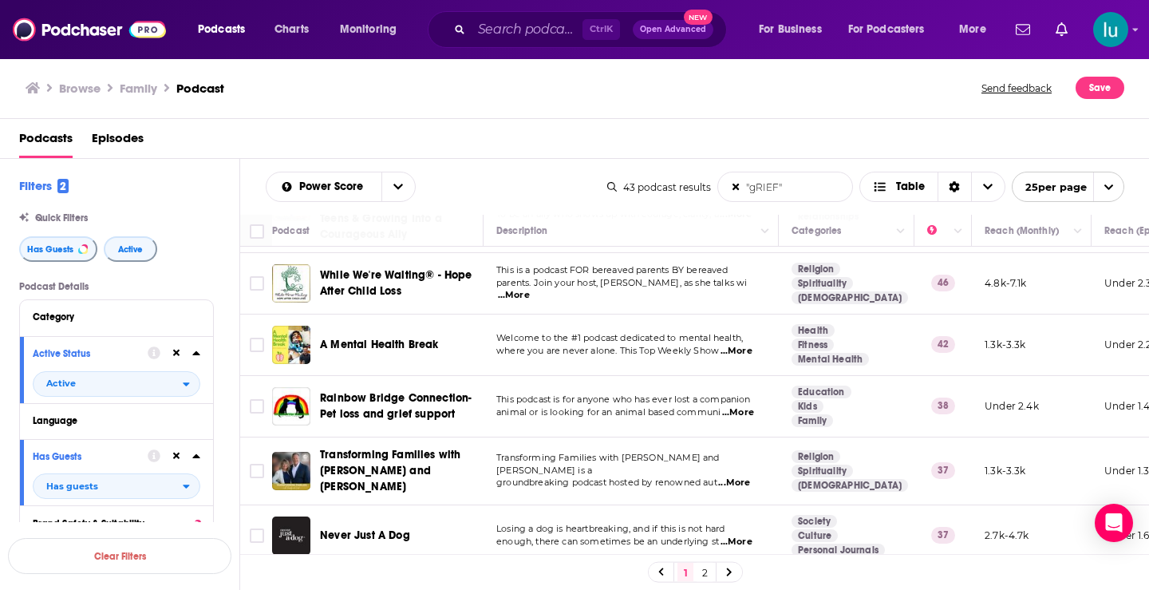
type input ""gRIEF""
click at [747, 345] on span "...More" at bounding box center [737, 351] width 32 height 13
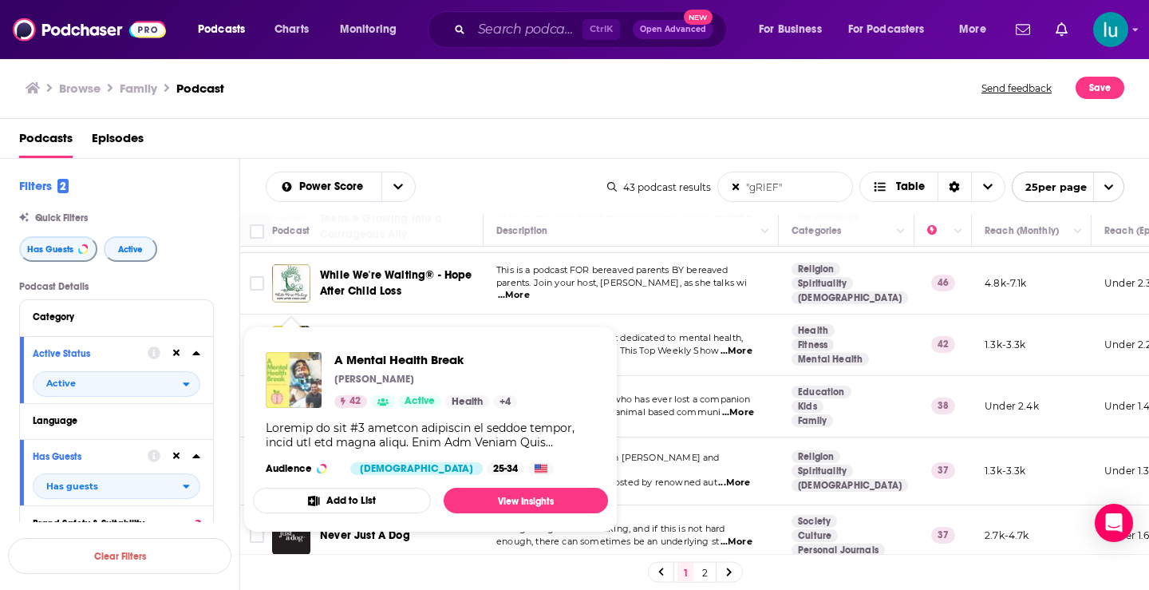
drag, startPoint x: 282, startPoint y: 330, endPoint x: 286, endPoint y: 393, distance: 62.4
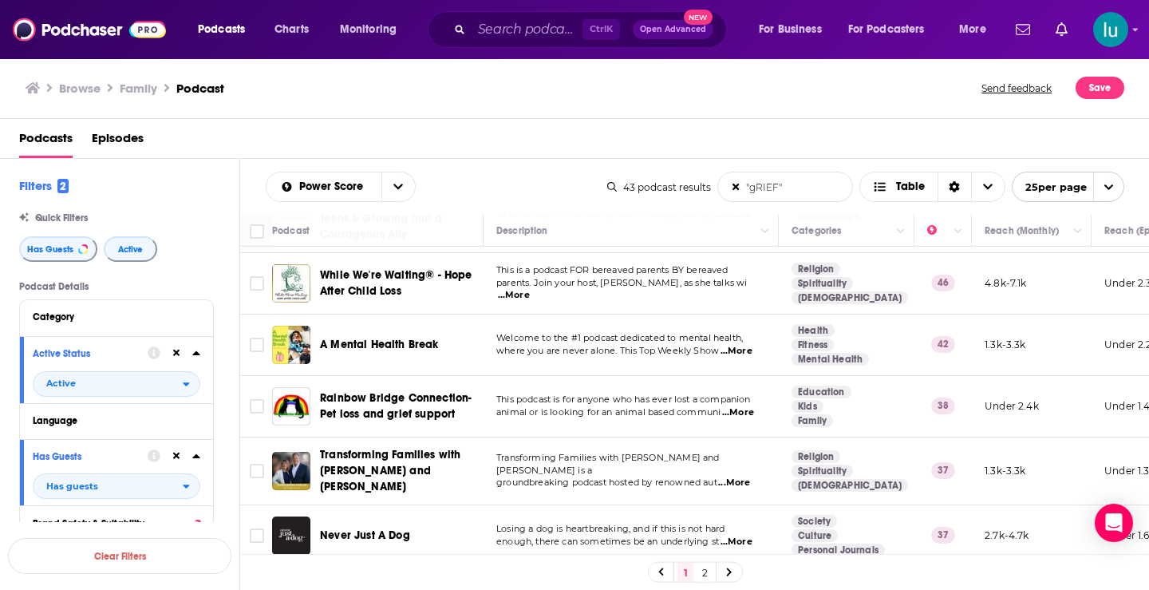
click at [750, 476] on span "...More" at bounding box center [734, 482] width 32 height 13
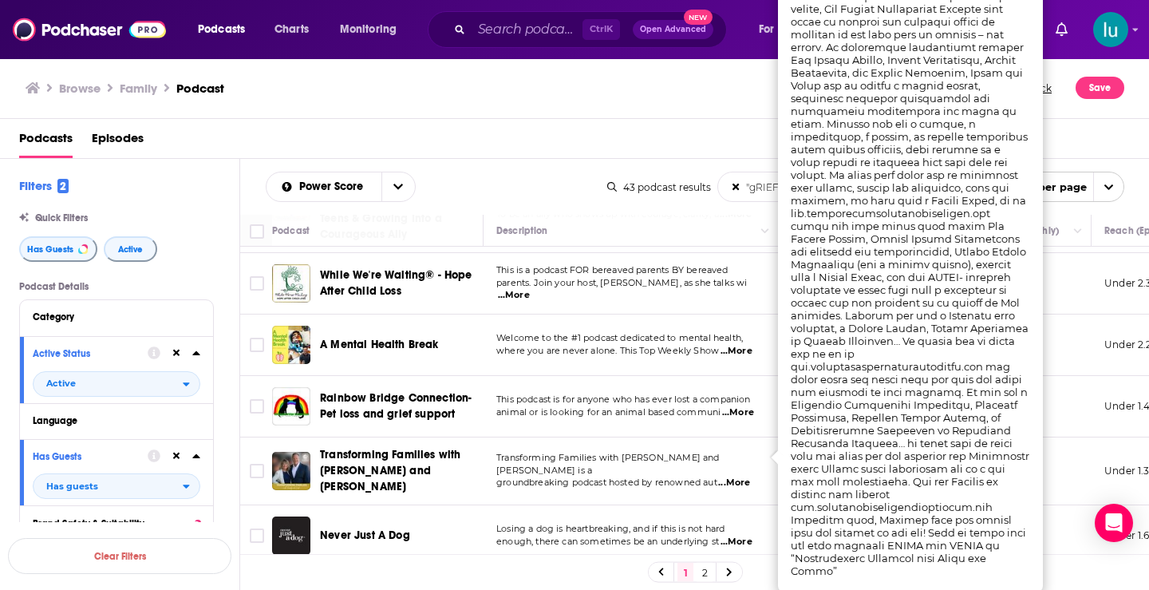
click at [742, 535] on span "...More" at bounding box center [737, 541] width 32 height 13
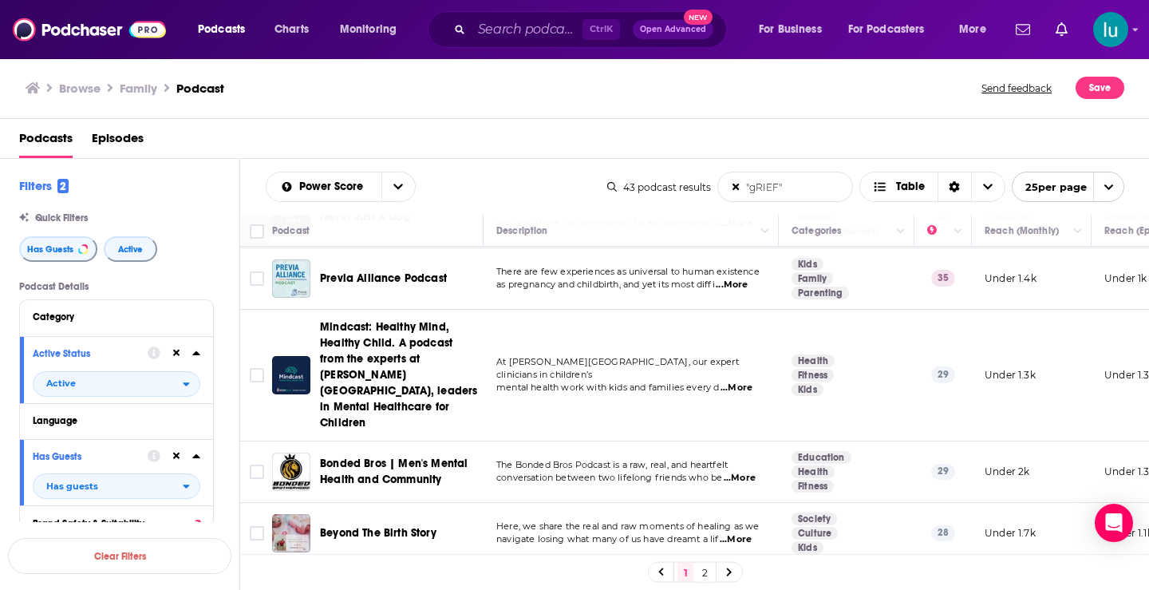
scroll to position [685, 0]
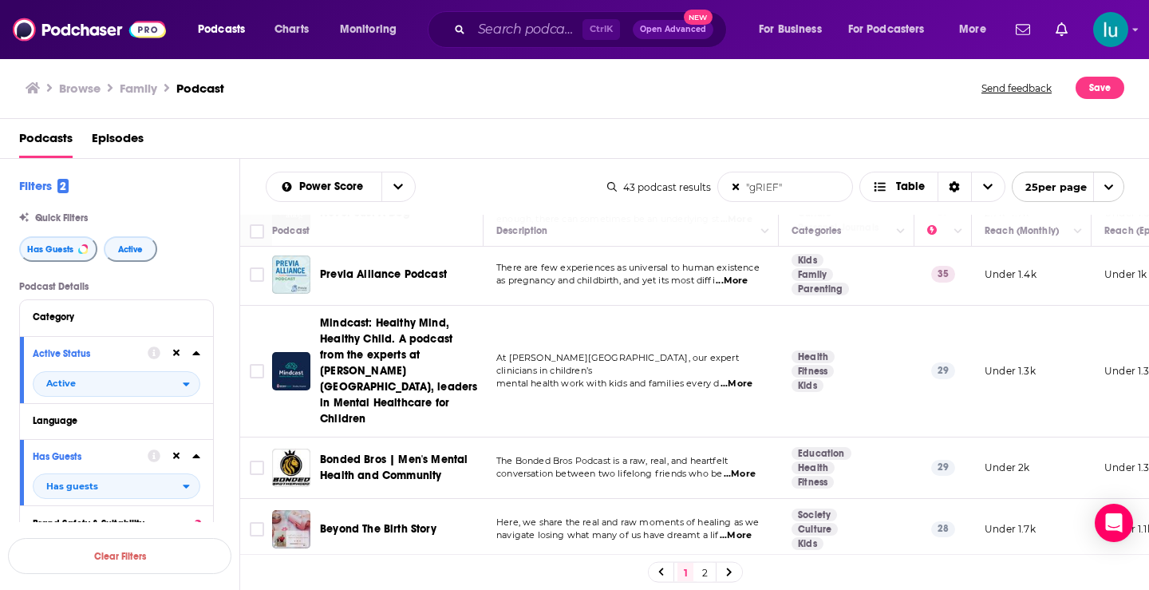
click at [747, 468] on span "...More" at bounding box center [740, 474] width 32 height 13
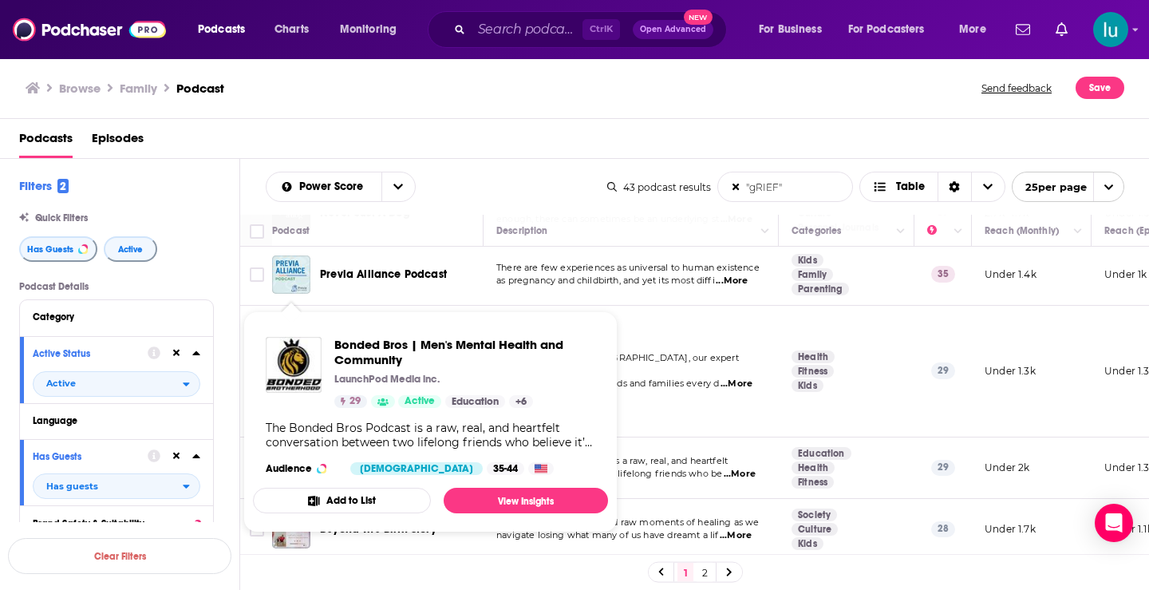
drag, startPoint x: 287, startPoint y: 407, endPoint x: 490, endPoint y: 464, distance: 210.5
click at [490, 464] on div "Bonded Bros | Men's Mental Health and Community LaunchPod Media inc. 29 Active …" at bounding box center [430, 406] width 355 height 164
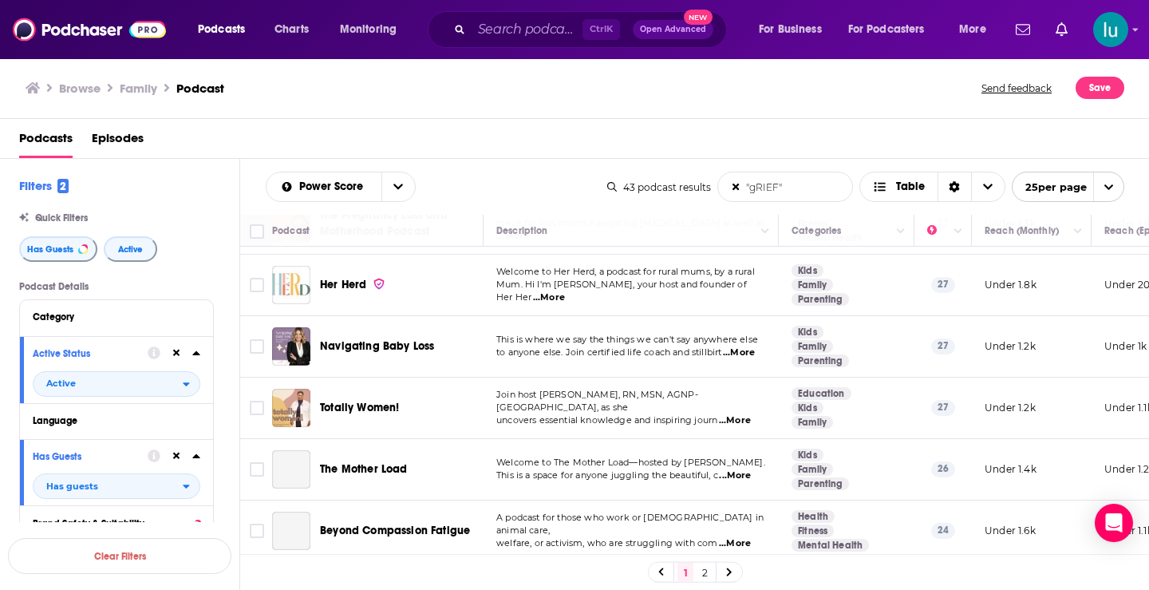
scroll to position [1127, 0]
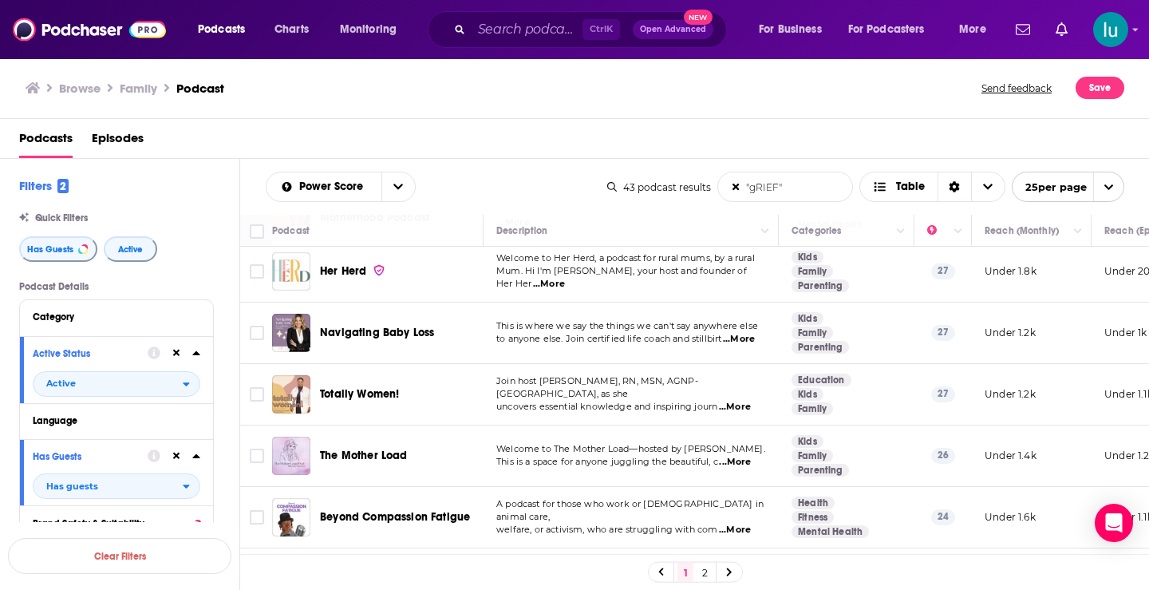
click at [750, 401] on span "...More" at bounding box center [735, 407] width 32 height 13
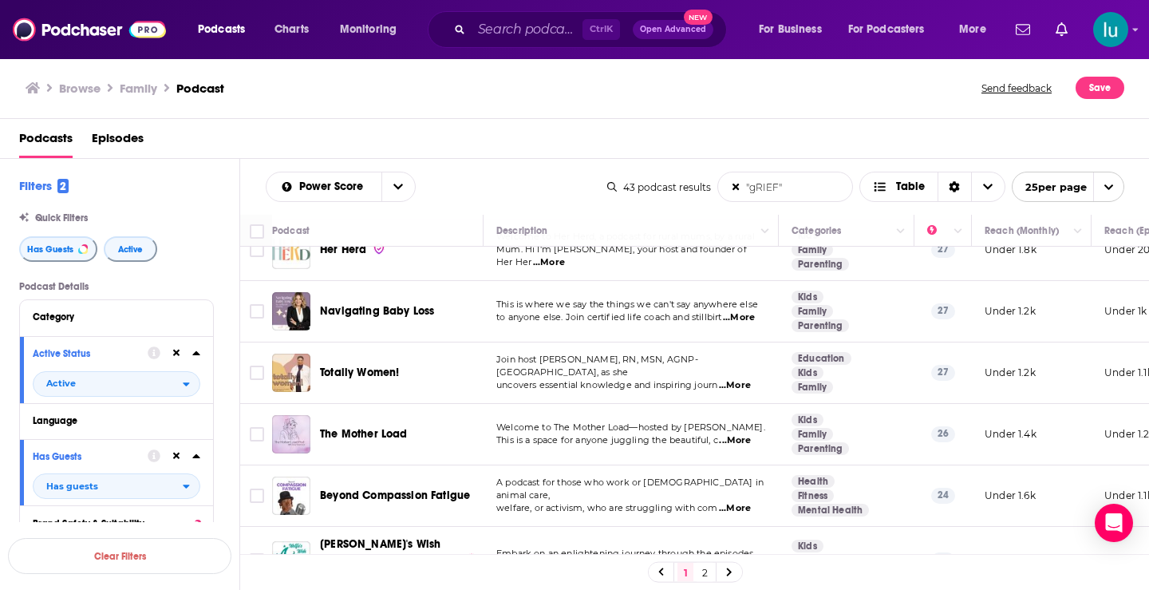
scroll to position [1162, 0]
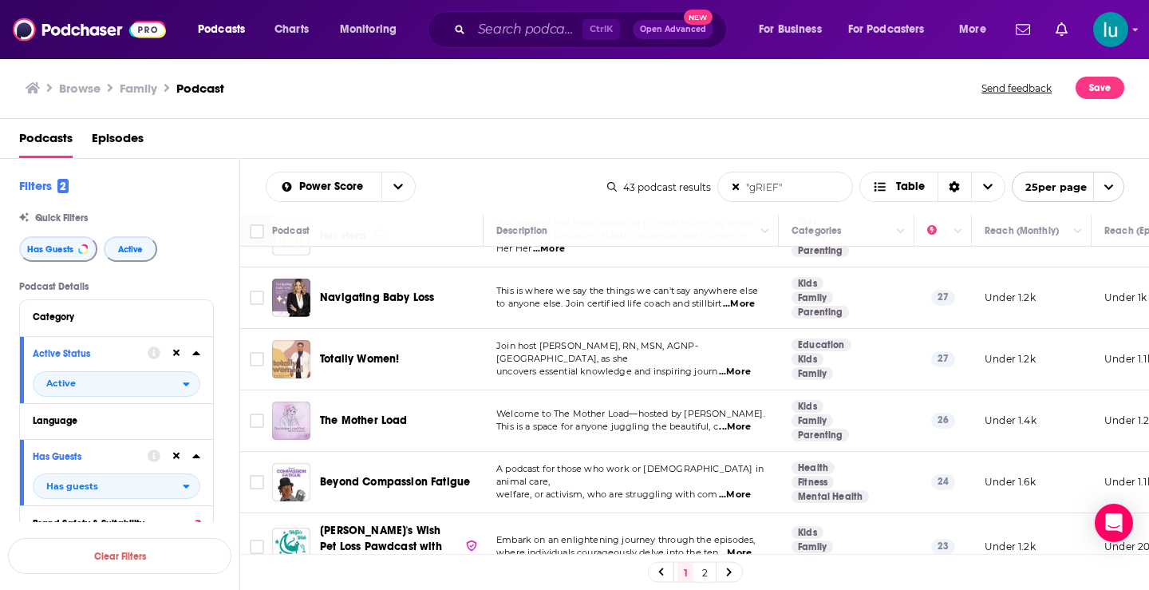
click at [746, 421] on span "...More" at bounding box center [735, 427] width 32 height 13
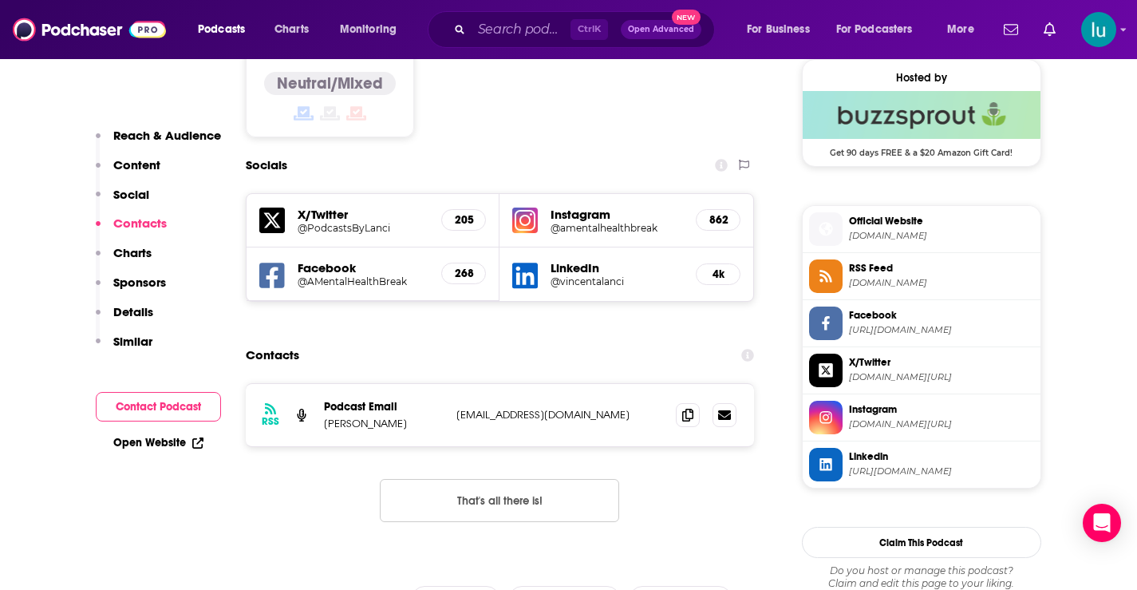
scroll to position [1307, 0]
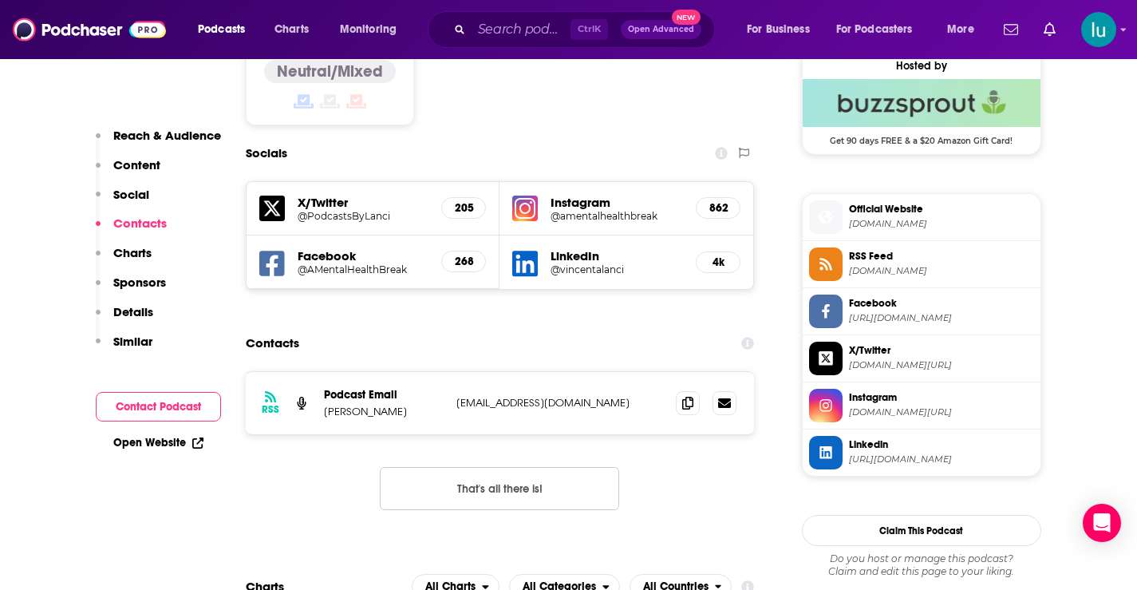
drag, startPoint x: 610, startPoint y: 341, endPoint x: 456, endPoint y: 349, distance: 155.0
click at [444, 372] on div "RSS Podcast Email Vincent A. Lanci PodcastsByLanci@Gmail.com PodcastsByLanci@Gm…" at bounding box center [500, 403] width 509 height 62
copy div "PodcastsByLanci@Gmail.com"
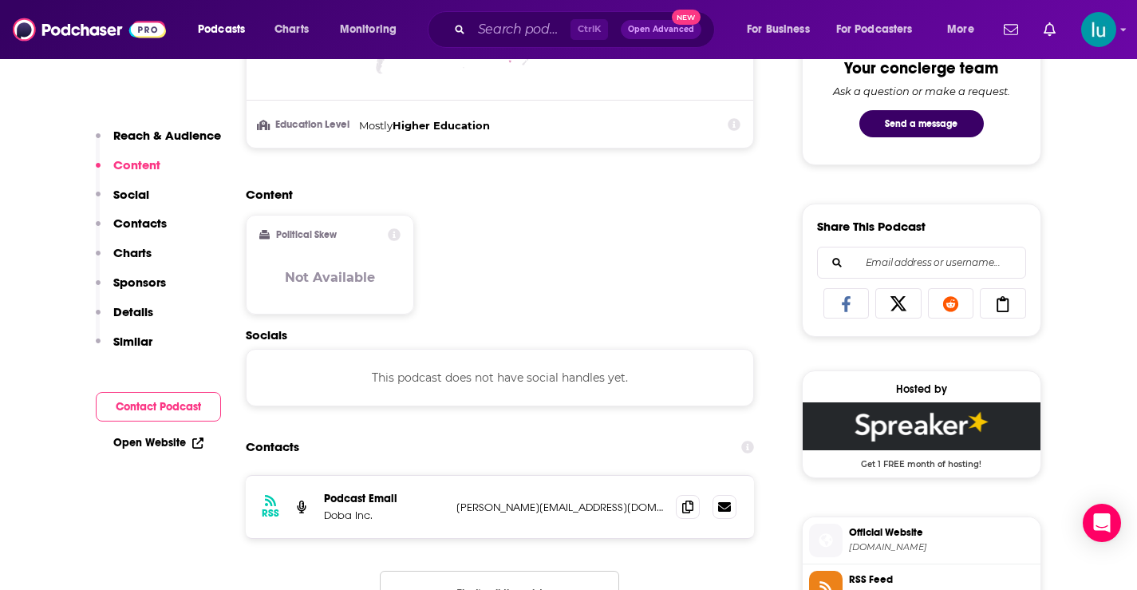
scroll to position [895, 0]
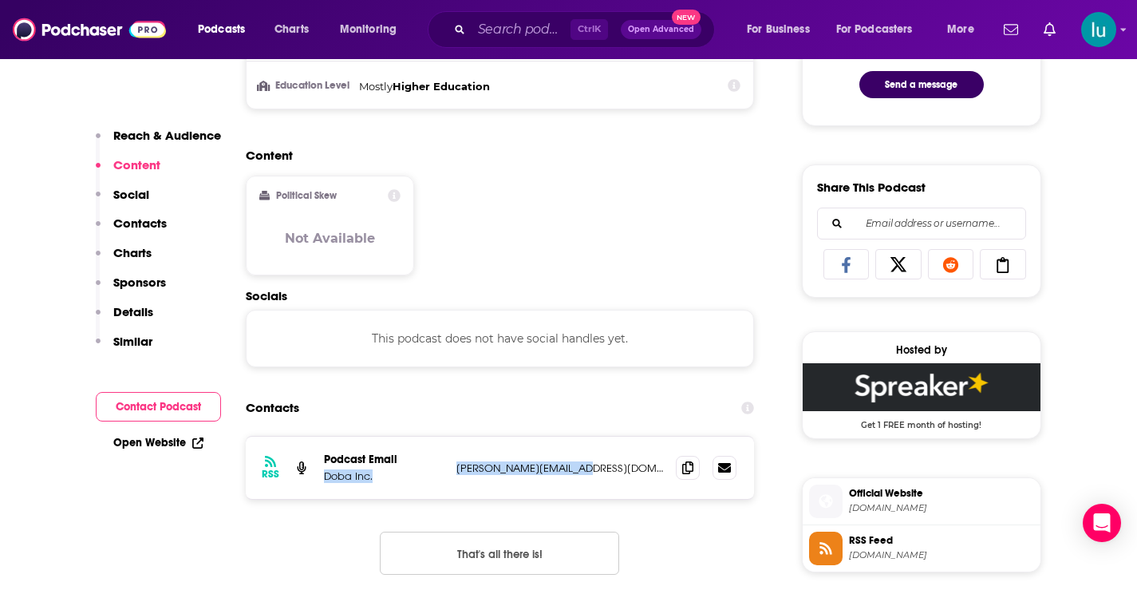
drag, startPoint x: 590, startPoint y: 466, endPoint x: 480, endPoint y: 466, distance: 110.1
click at [448, 466] on div "RSS Podcast Email Doba Inc. dinkel@launchpod.media dinkel@launchpod.media" at bounding box center [500, 468] width 509 height 62
copy div "Doba Inc. dinkel@launchpod.media"
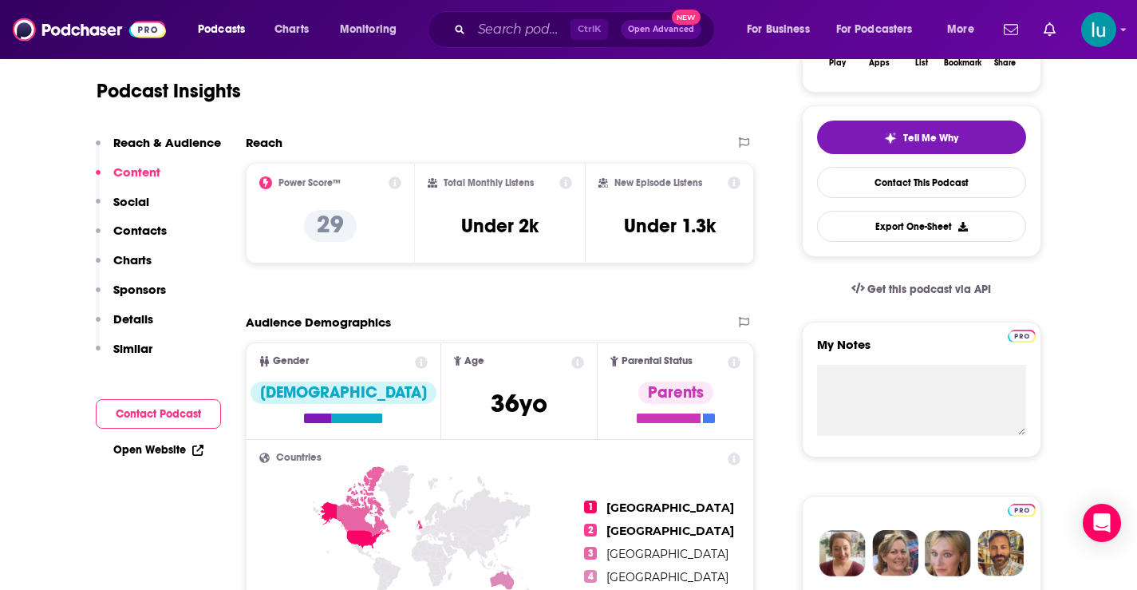
scroll to position [0, 0]
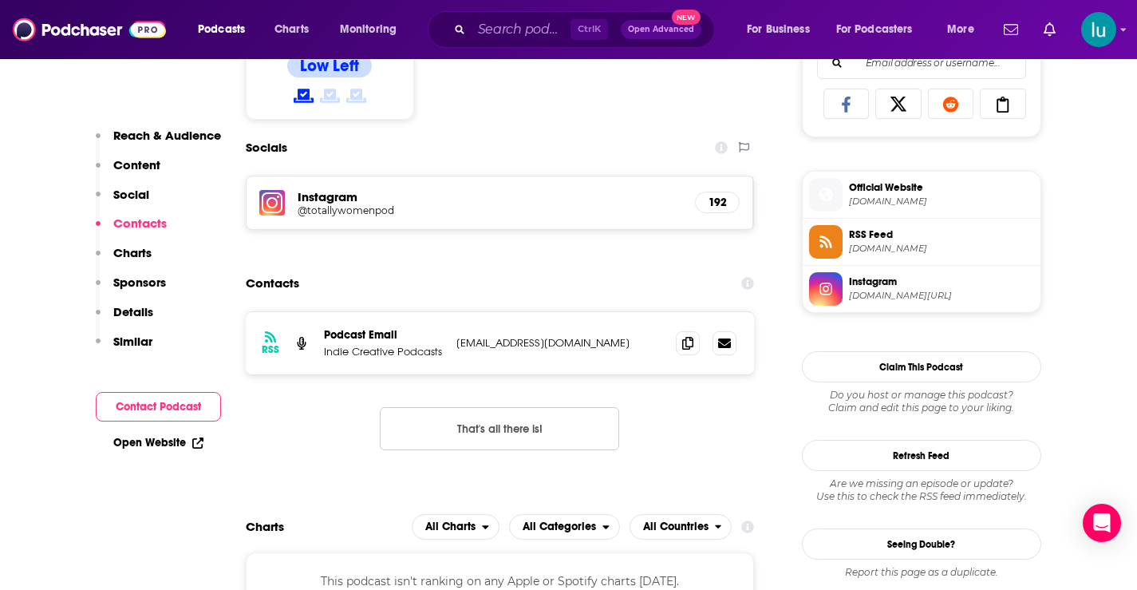
scroll to position [1067, 0]
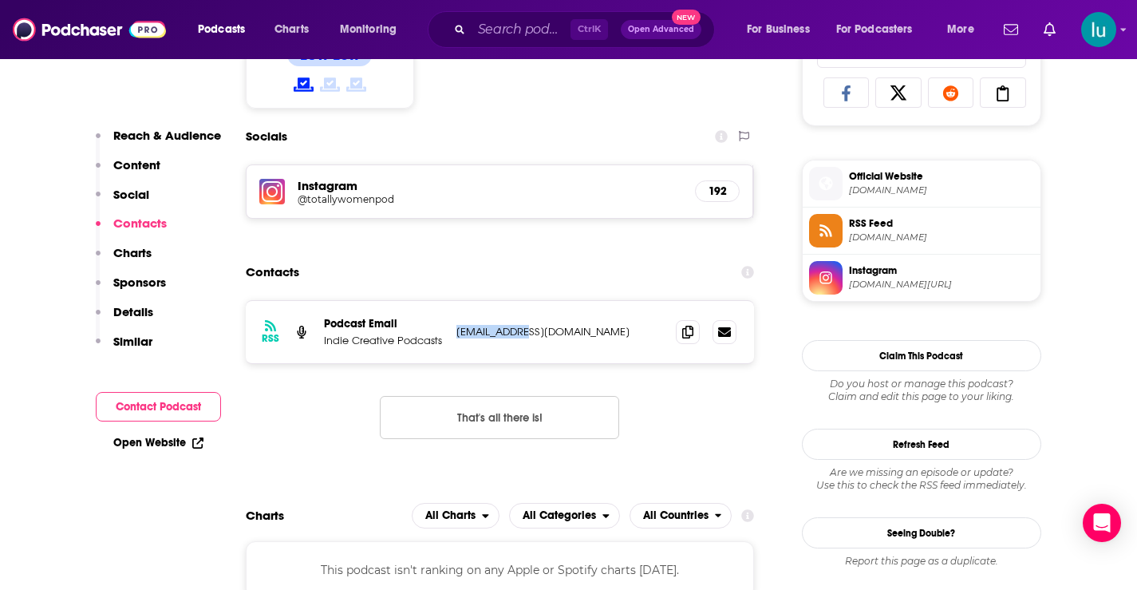
drag, startPoint x: 532, startPoint y: 330, endPoint x: 452, endPoint y: 334, distance: 79.9
click at [451, 334] on div "RSS Podcast Email Indie Creative Podcasts admin@icn.dj admin@icn.dj" at bounding box center [500, 332] width 509 height 62
copy p "admin@icn.dj"
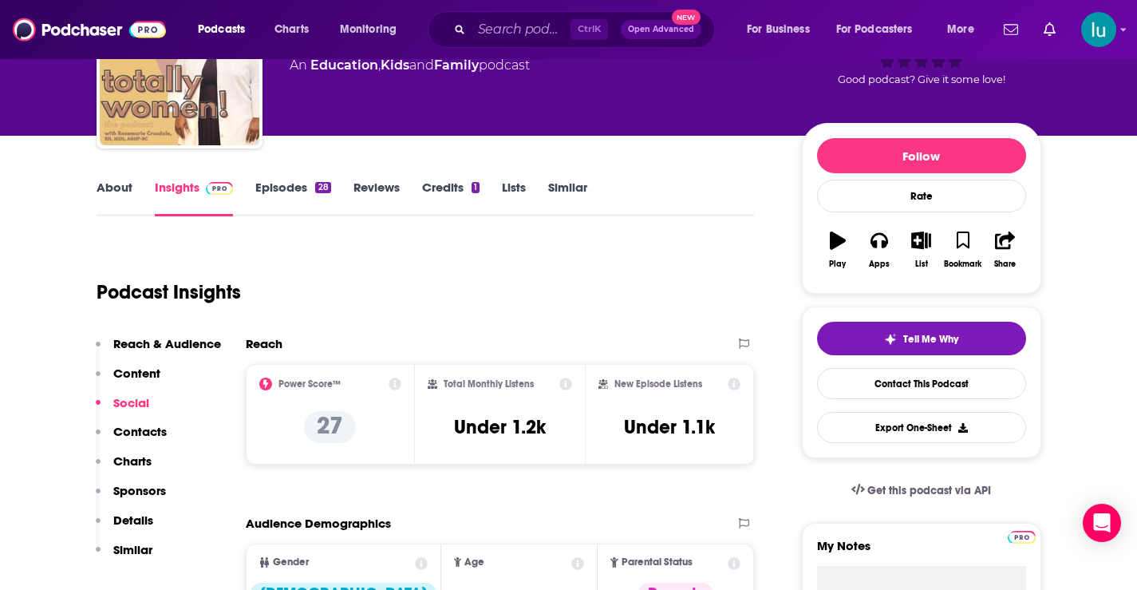
scroll to position [0, 0]
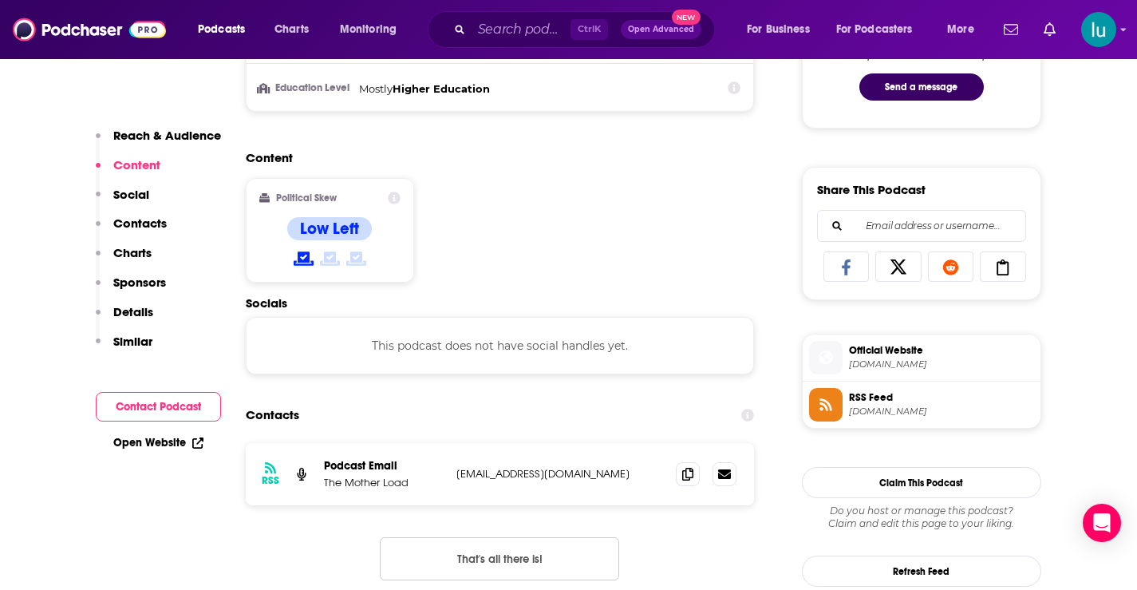
scroll to position [926, 0]
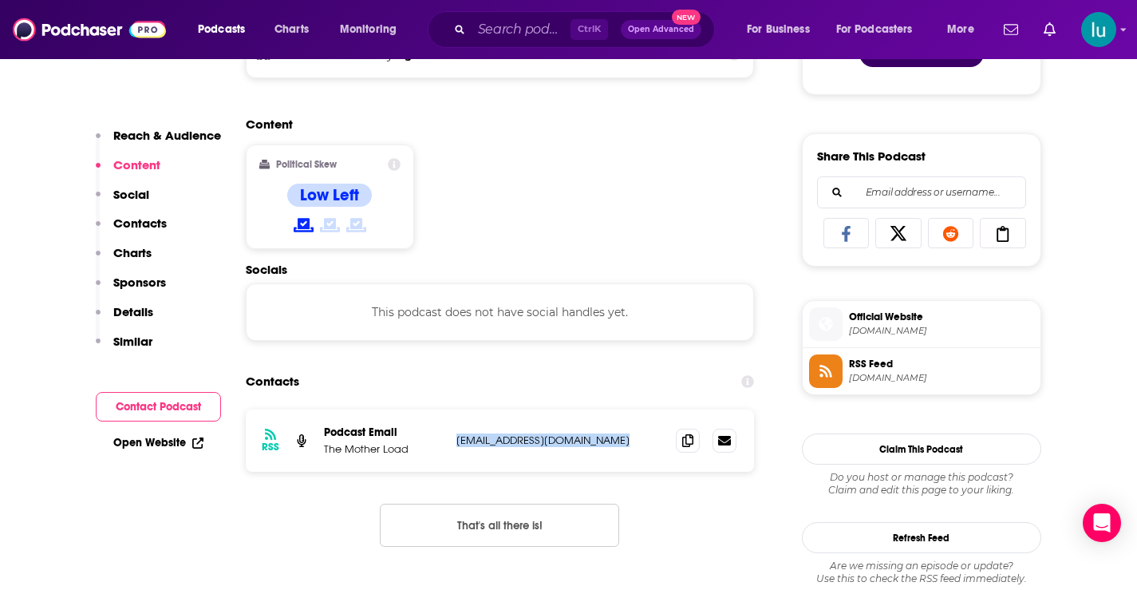
drag, startPoint x: 632, startPoint y: 441, endPoint x: 452, endPoint y: 440, distance: 180.4
click at [452, 440] on div "RSS Podcast Email The Mother Load [EMAIL_ADDRESS][DOMAIN_NAME] [EMAIL_ADDRESS][…" at bounding box center [500, 440] width 509 height 62
copy p "[EMAIL_ADDRESS][DOMAIN_NAME]"
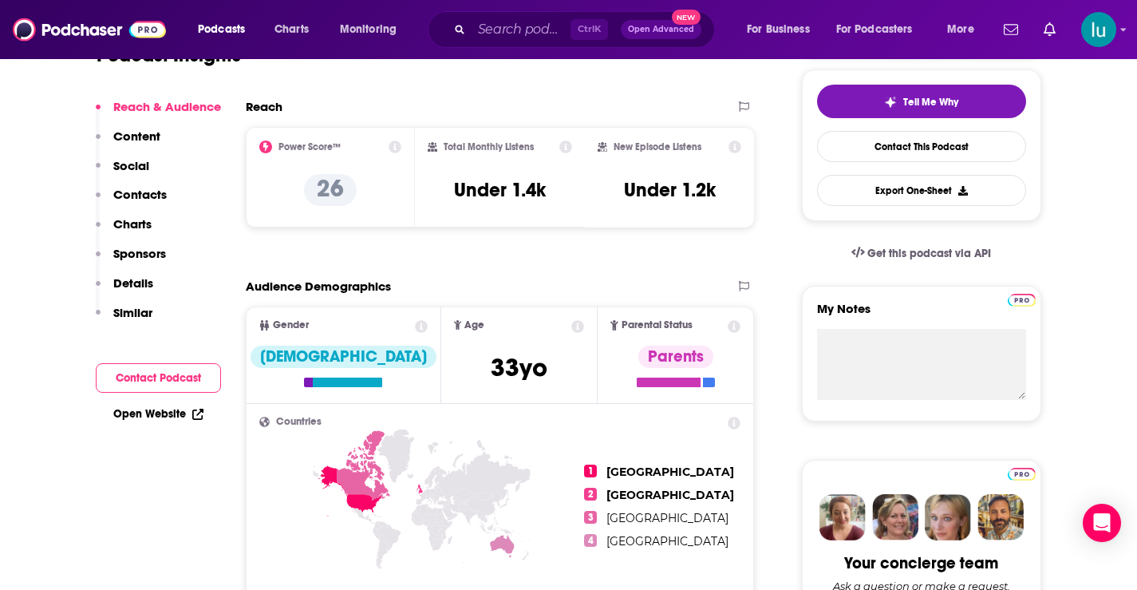
scroll to position [0, 0]
